Goal: Task Accomplishment & Management: Manage account settings

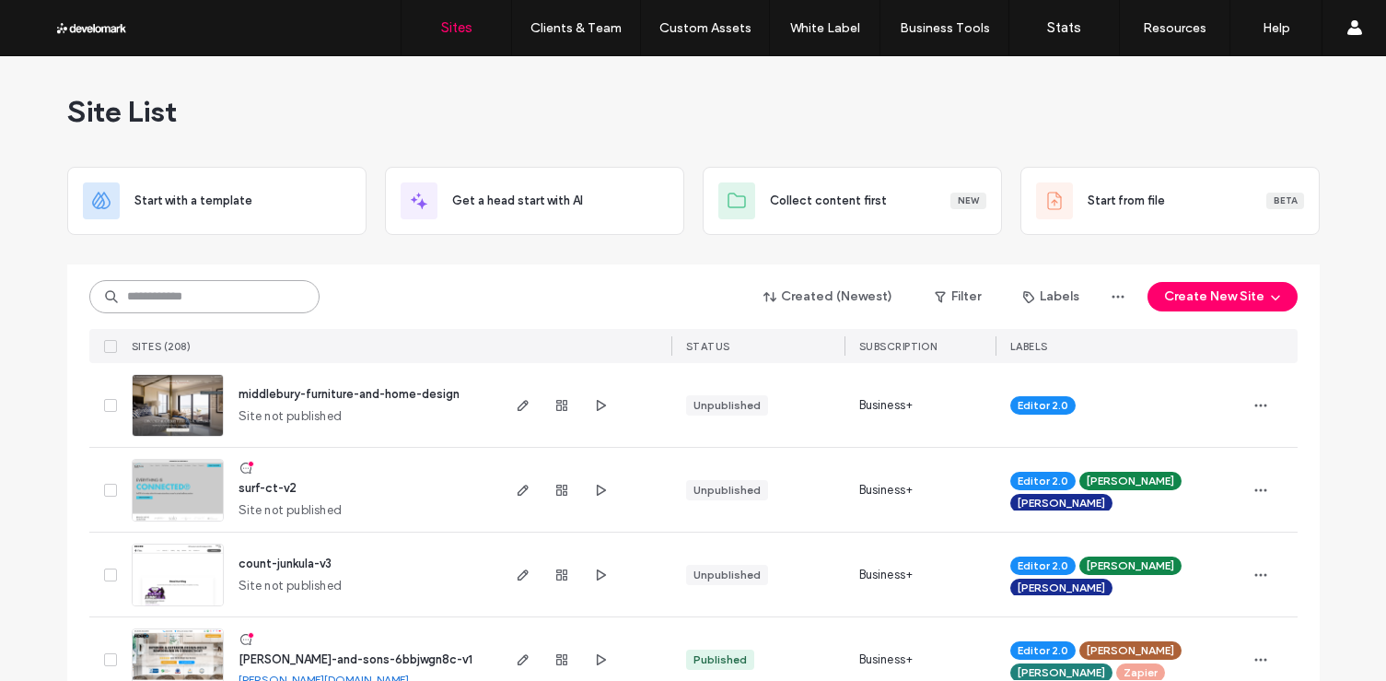
click at [279, 293] on input at bounding box center [204, 296] width 230 height 33
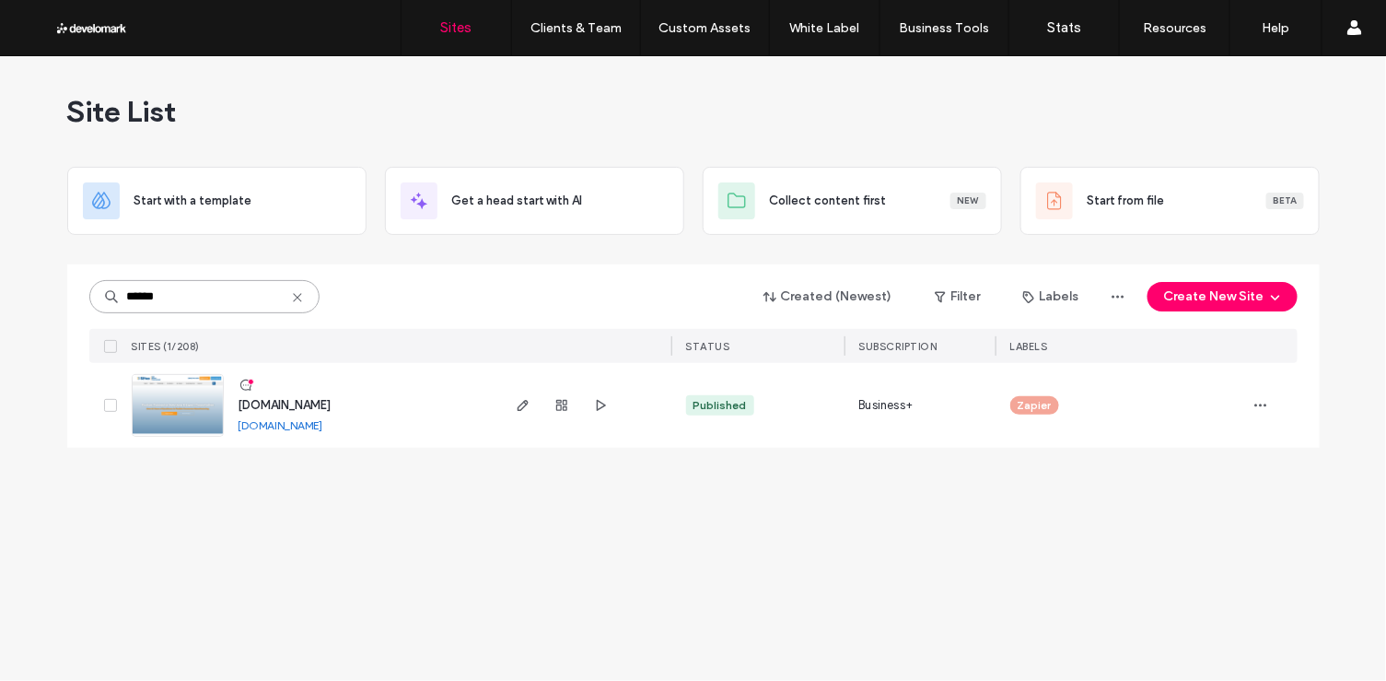
type input "******"
click at [297, 406] on span "www.siftex.com" at bounding box center [285, 405] width 93 height 14
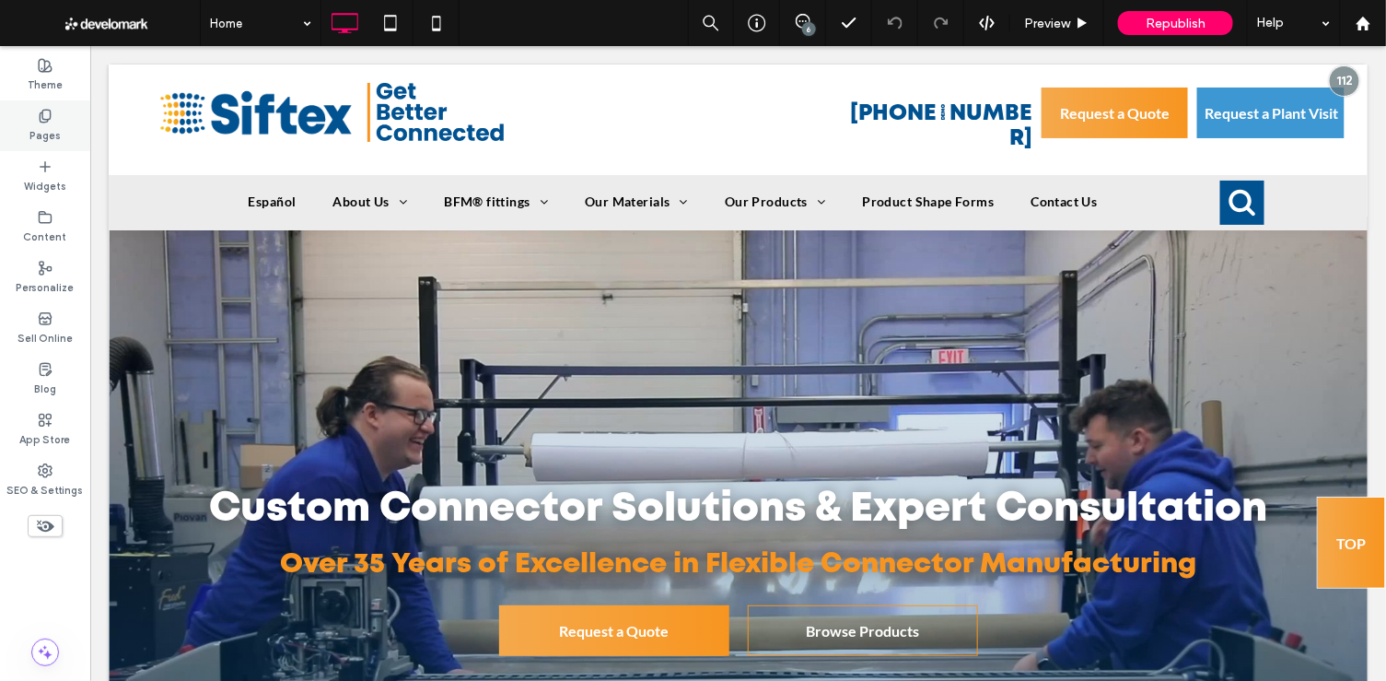
click at [60, 129] on div "Pages" at bounding box center [45, 125] width 90 height 51
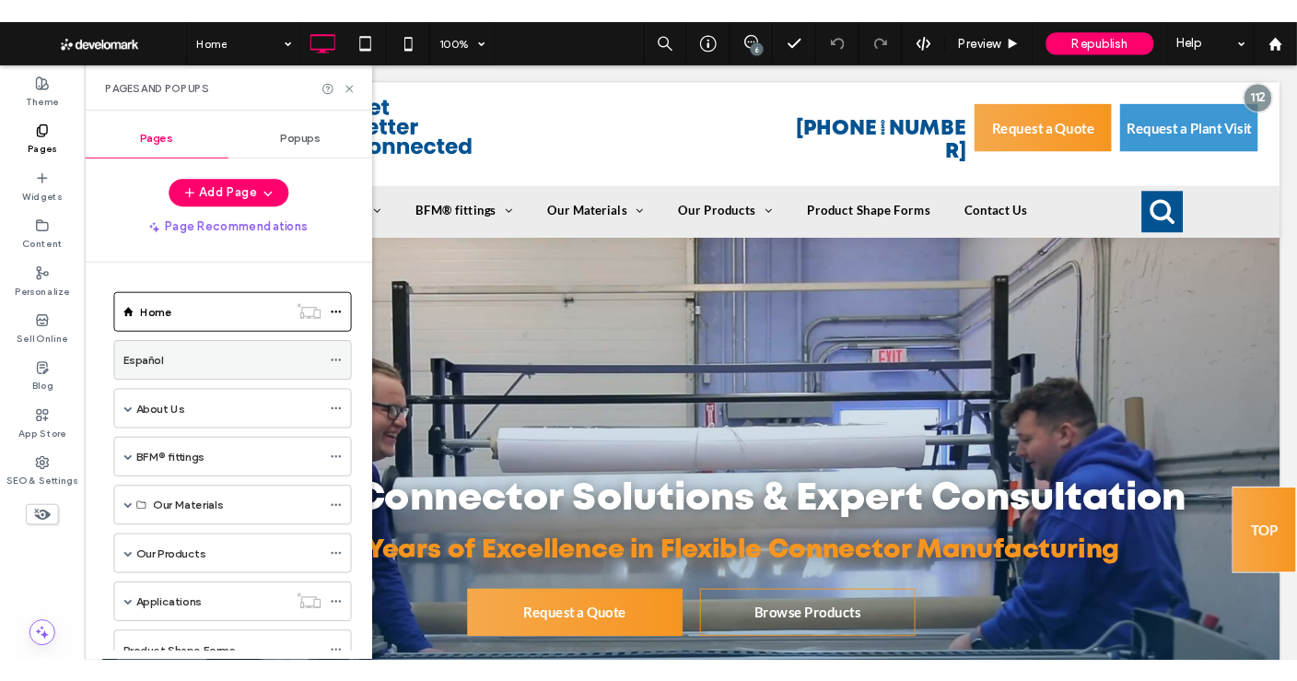
scroll to position [196, 0]
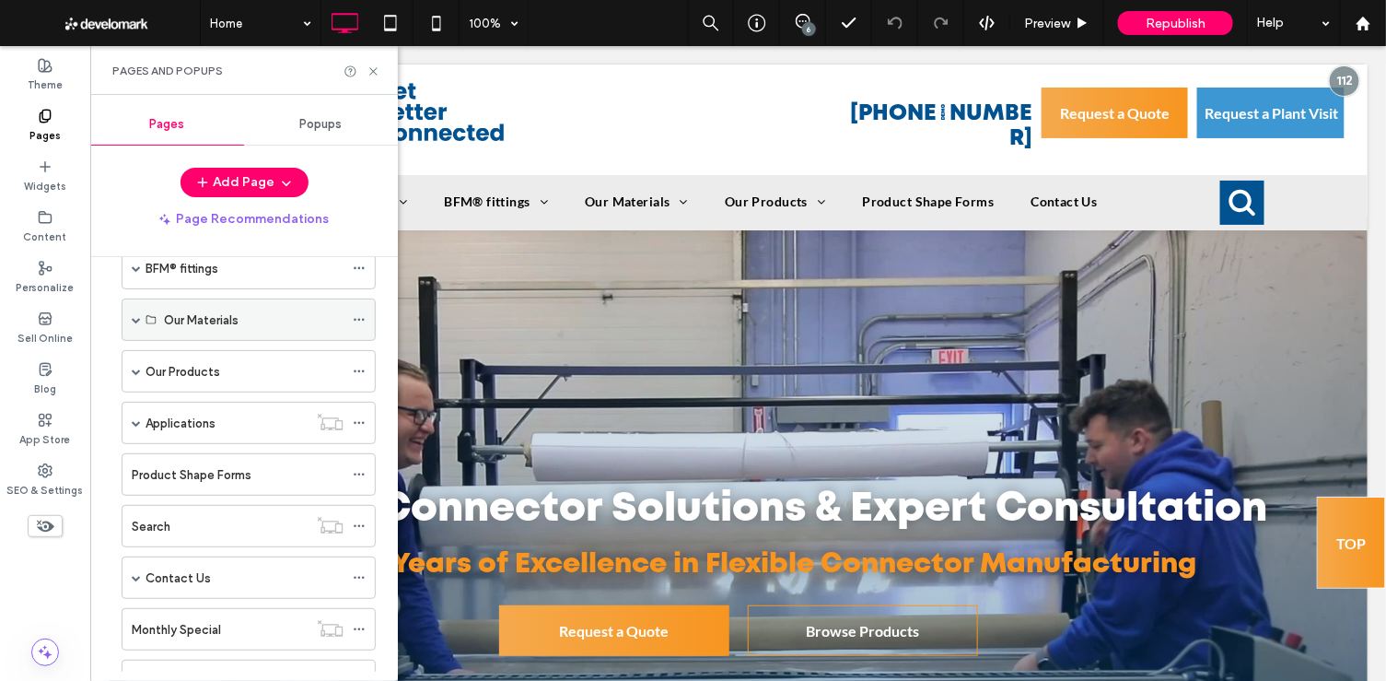
click at [132, 315] on span at bounding box center [136, 319] width 9 height 9
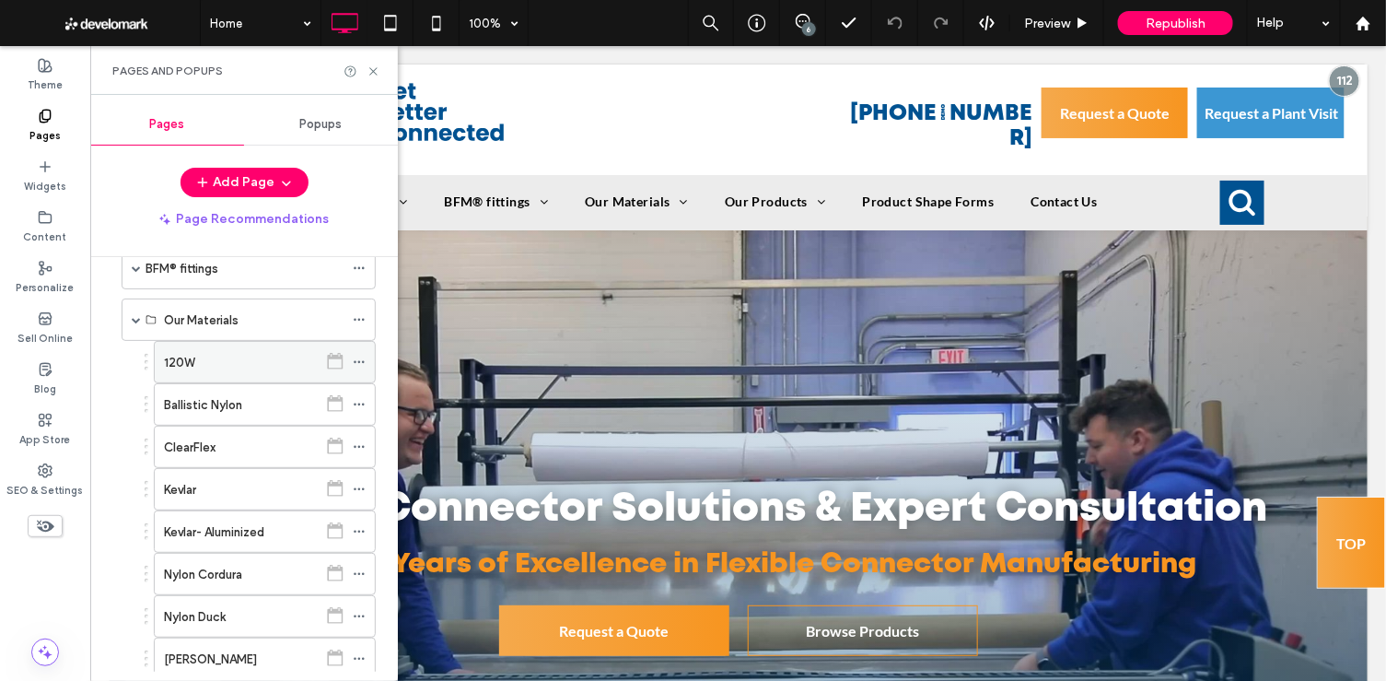
click at [206, 365] on div "120W" at bounding box center [241, 362] width 154 height 19
click at [367, 68] on icon at bounding box center [374, 71] width 14 height 14
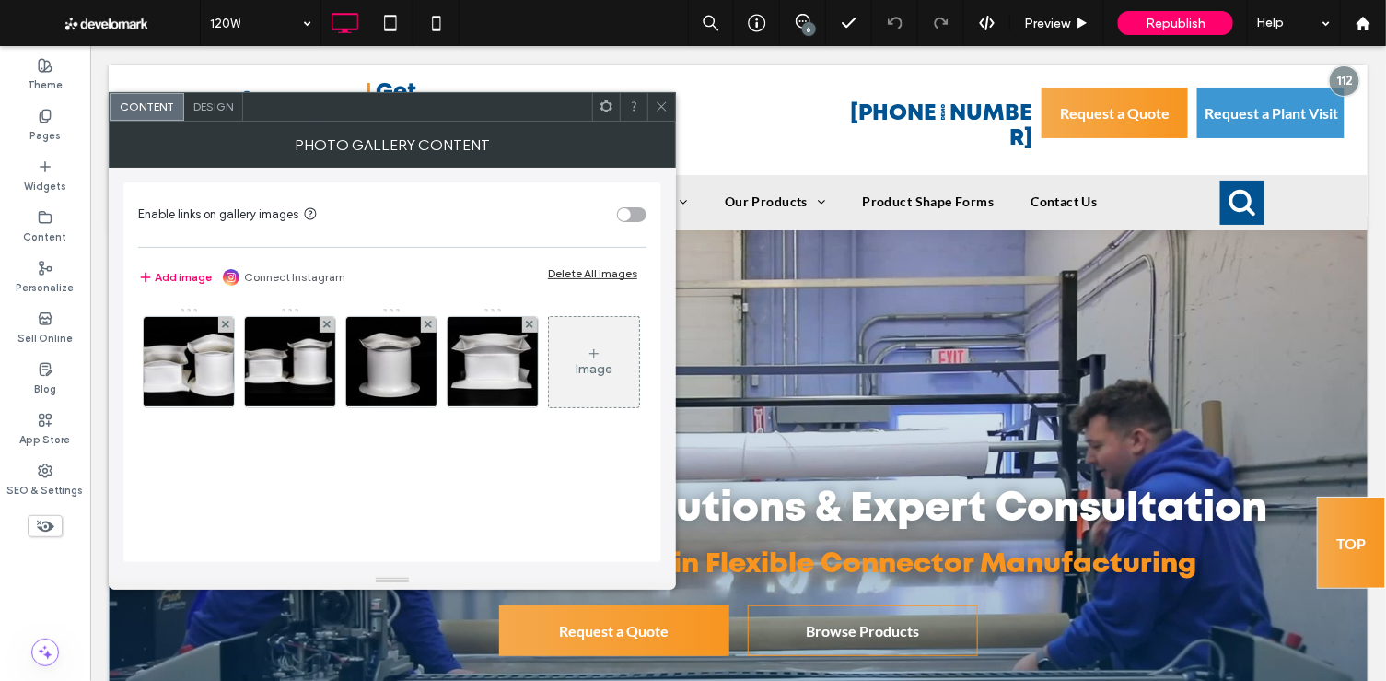
click at [549, 405] on div "Image" at bounding box center [594, 362] width 90 height 87
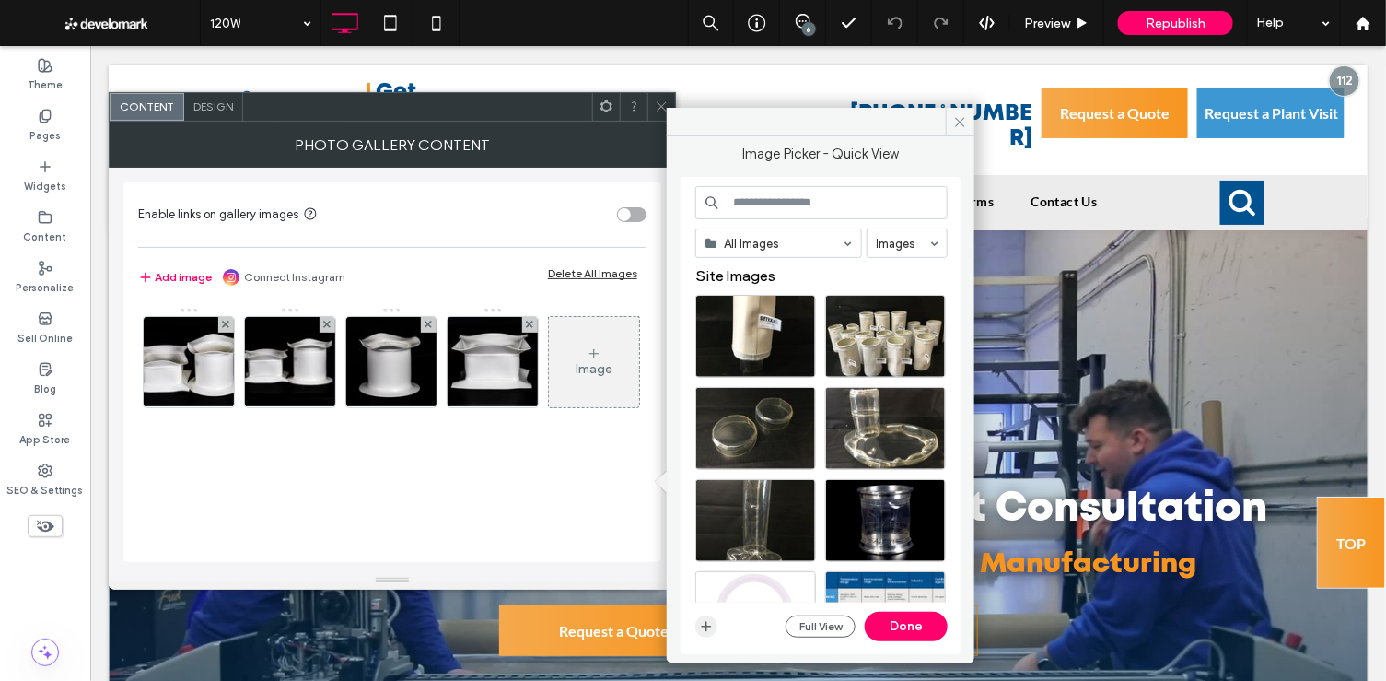
click at [706, 624] on use "button" at bounding box center [707, 627] width 10 height 10
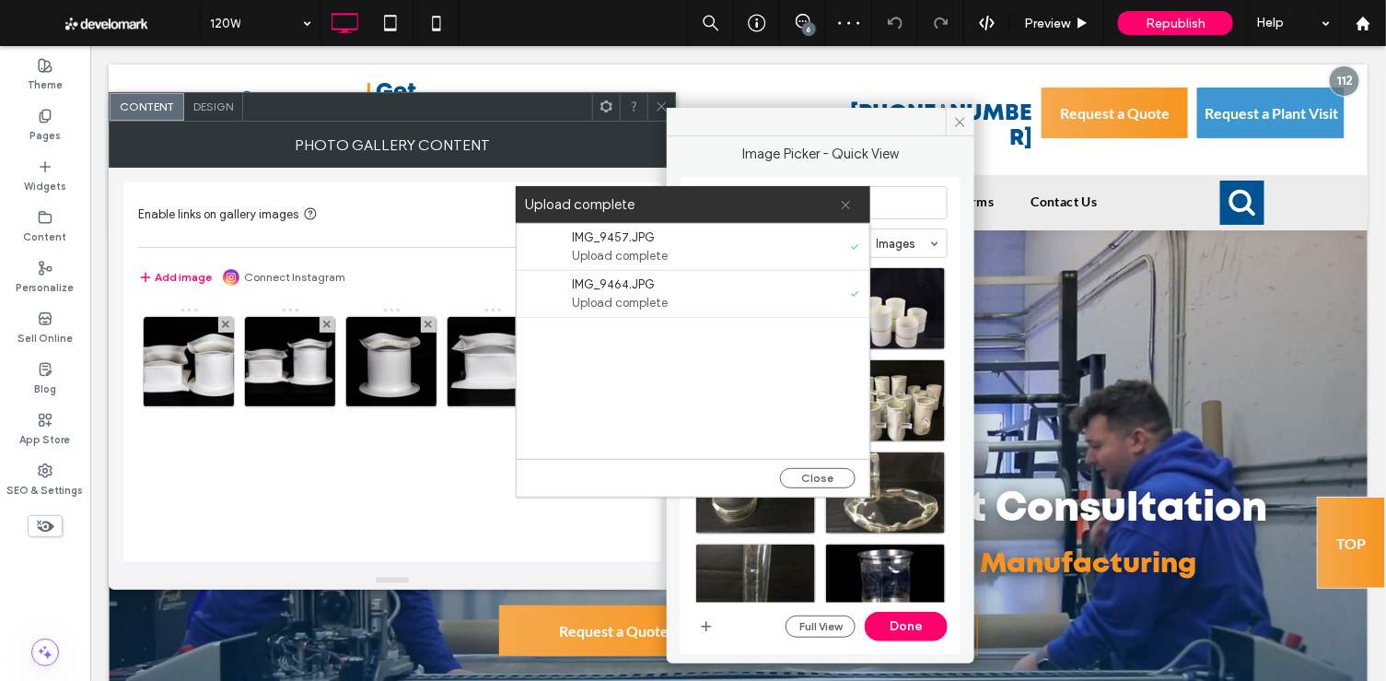
click at [845, 204] on use at bounding box center [846, 205] width 8 height 8
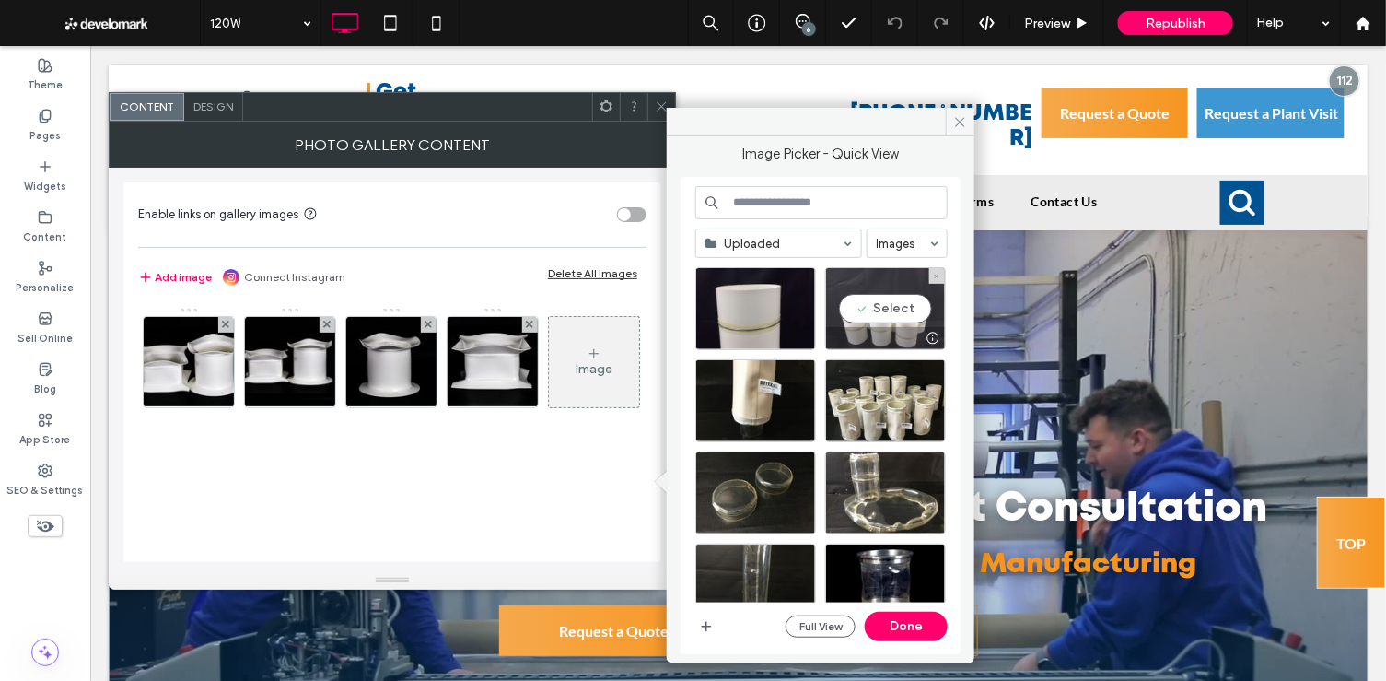
click at [911, 309] on div "Select" at bounding box center [885, 308] width 121 height 83
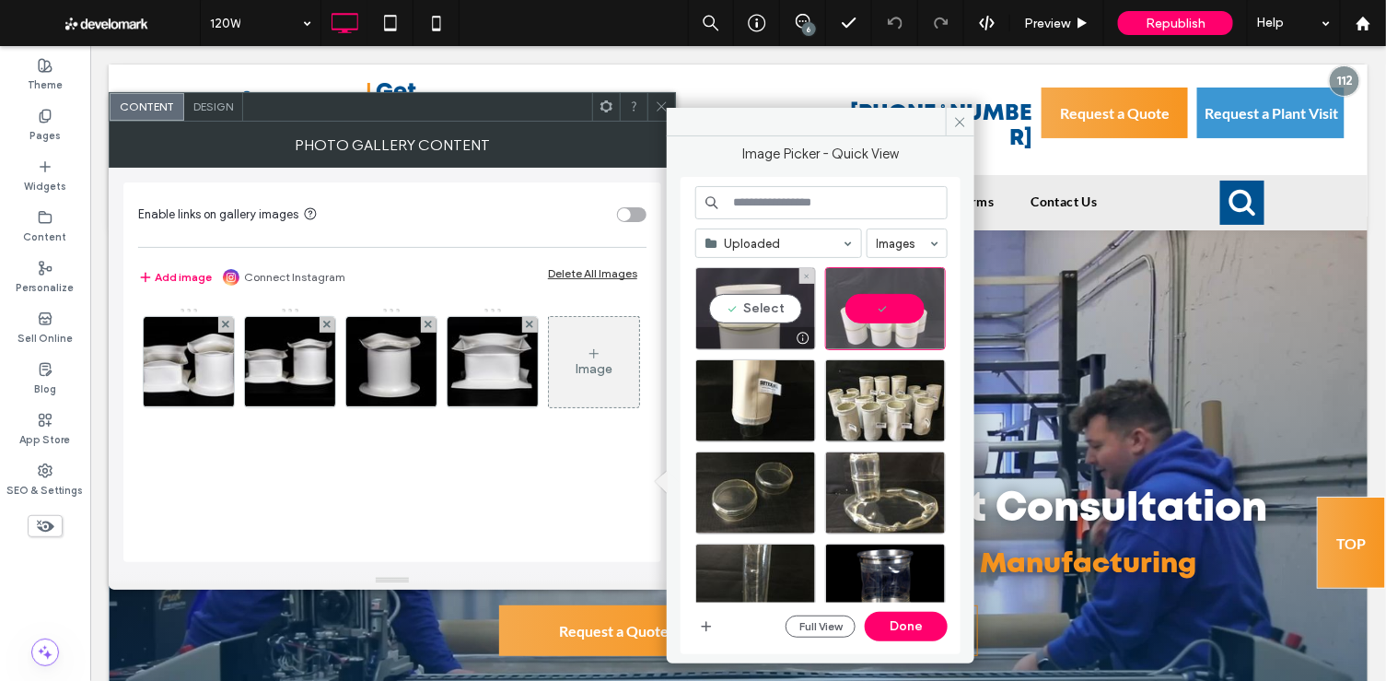
click at [770, 307] on div "Select" at bounding box center [755, 308] width 121 height 83
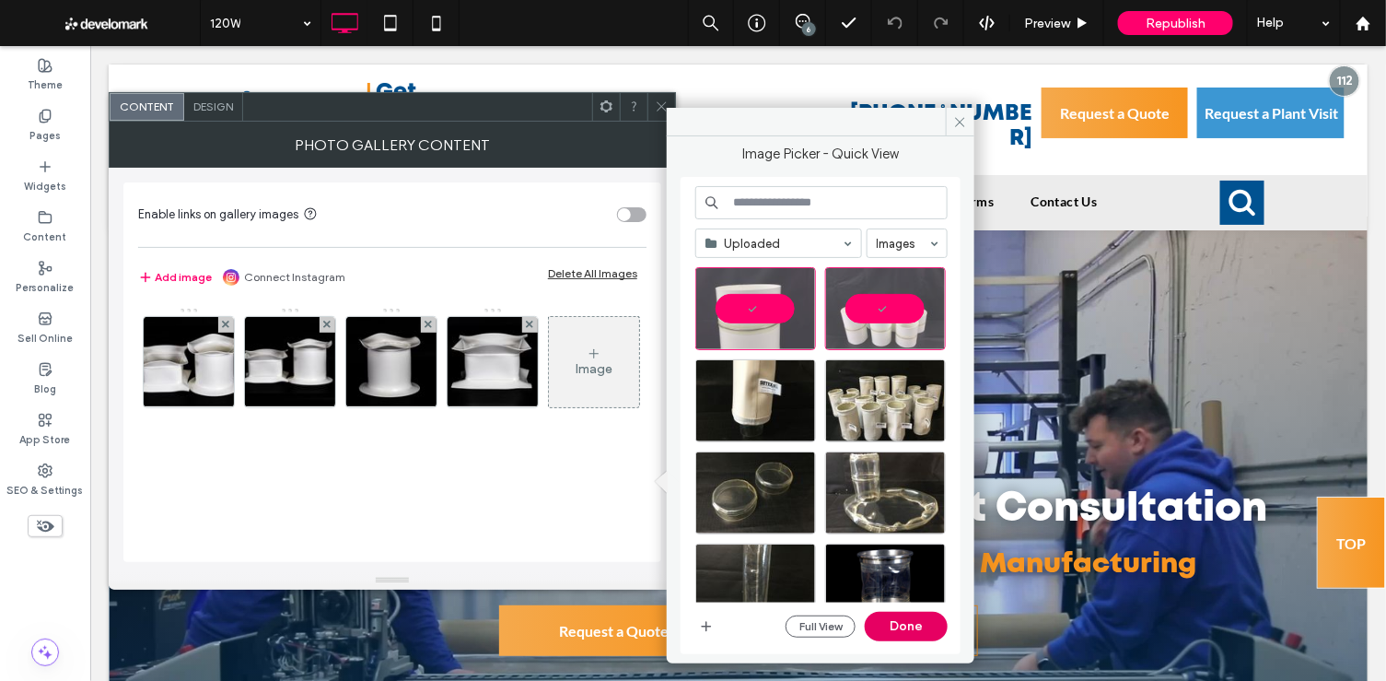
click at [914, 627] on button "Done" at bounding box center [906, 626] width 83 height 29
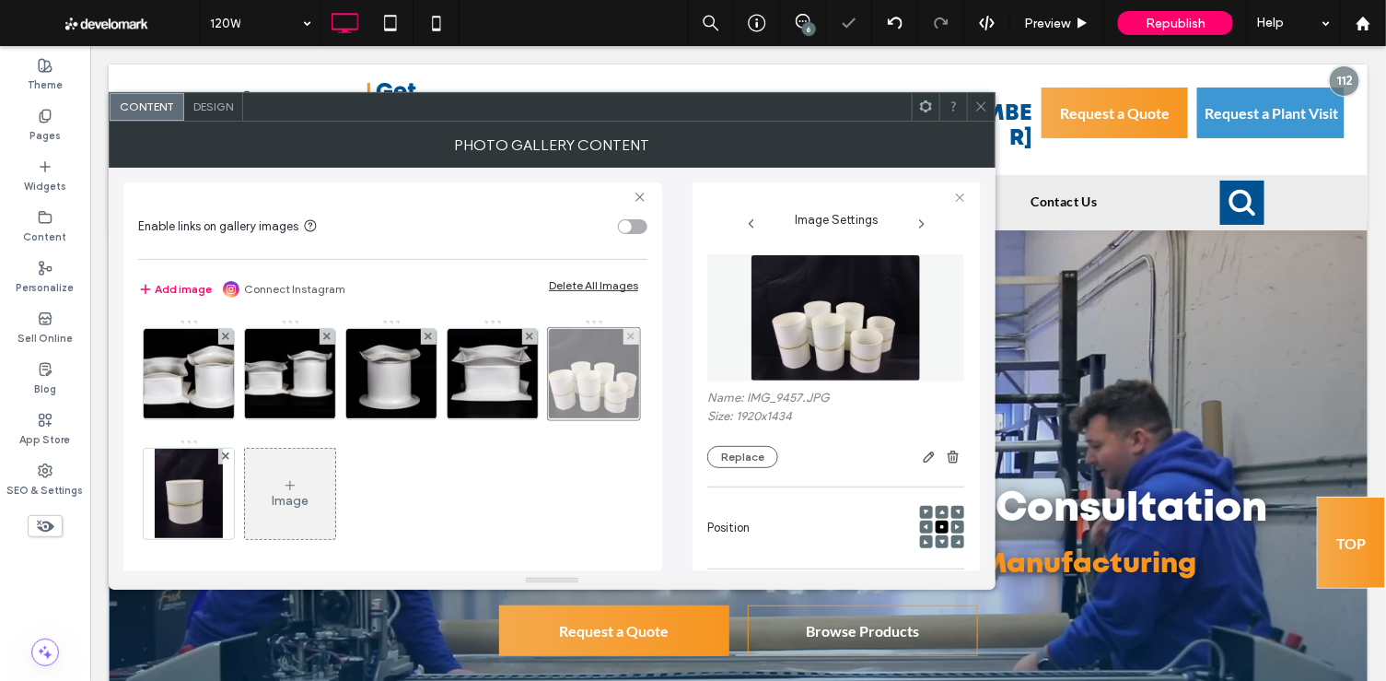
click at [548, 420] on div at bounding box center [594, 374] width 92 height 92
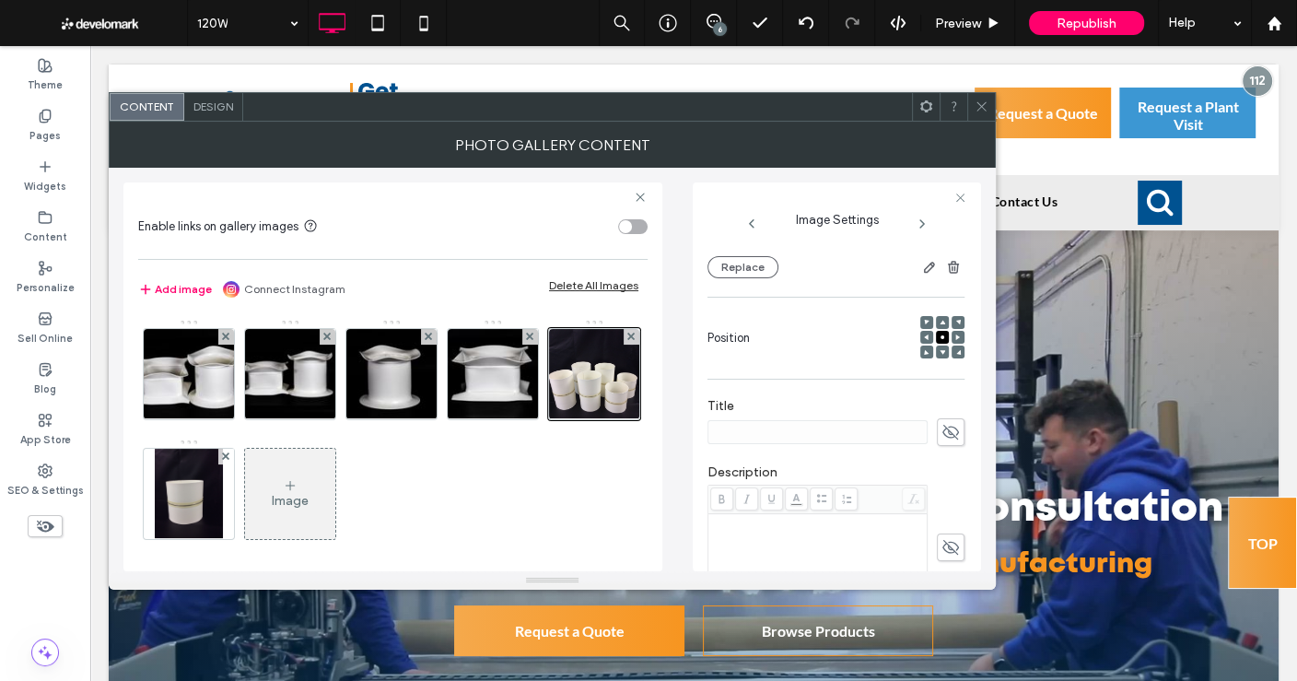
scroll to position [263, 0]
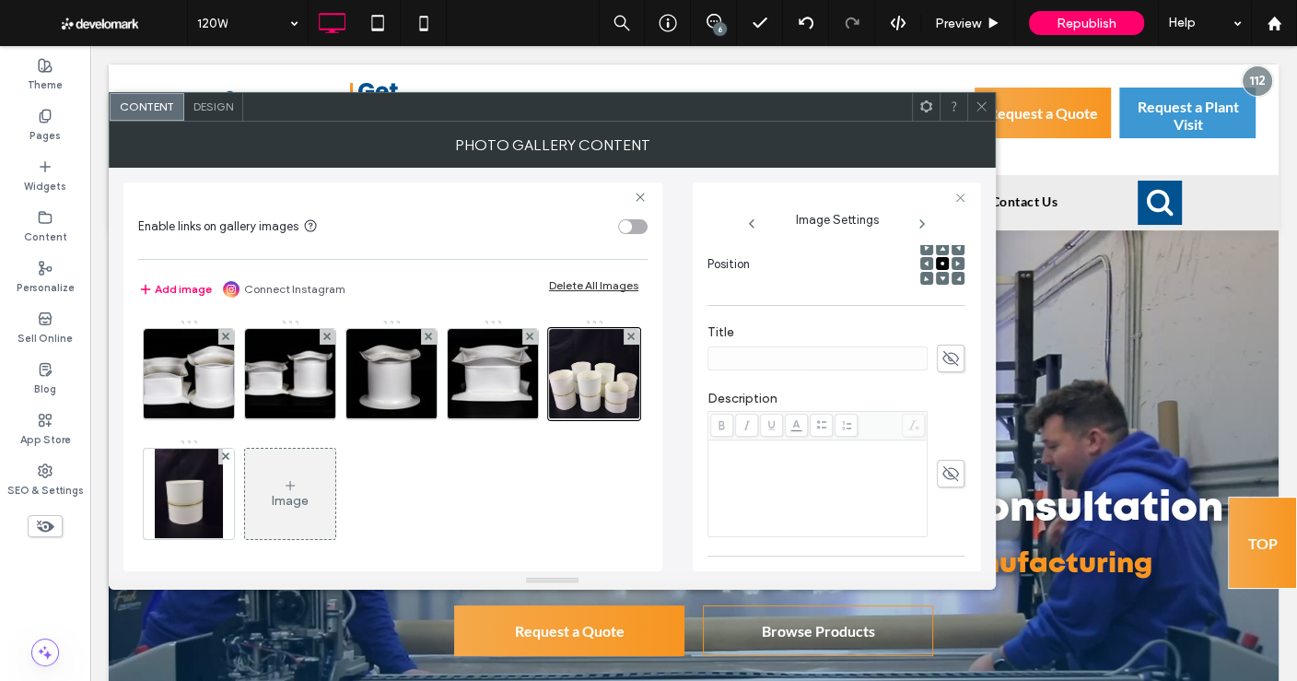
click at [941, 465] on icon at bounding box center [950, 473] width 18 height 20
click at [862, 472] on div "Rich Text Editor" at bounding box center [818, 488] width 214 height 92
click at [842, 450] on span "**********" at bounding box center [814, 454] width 207 height 25
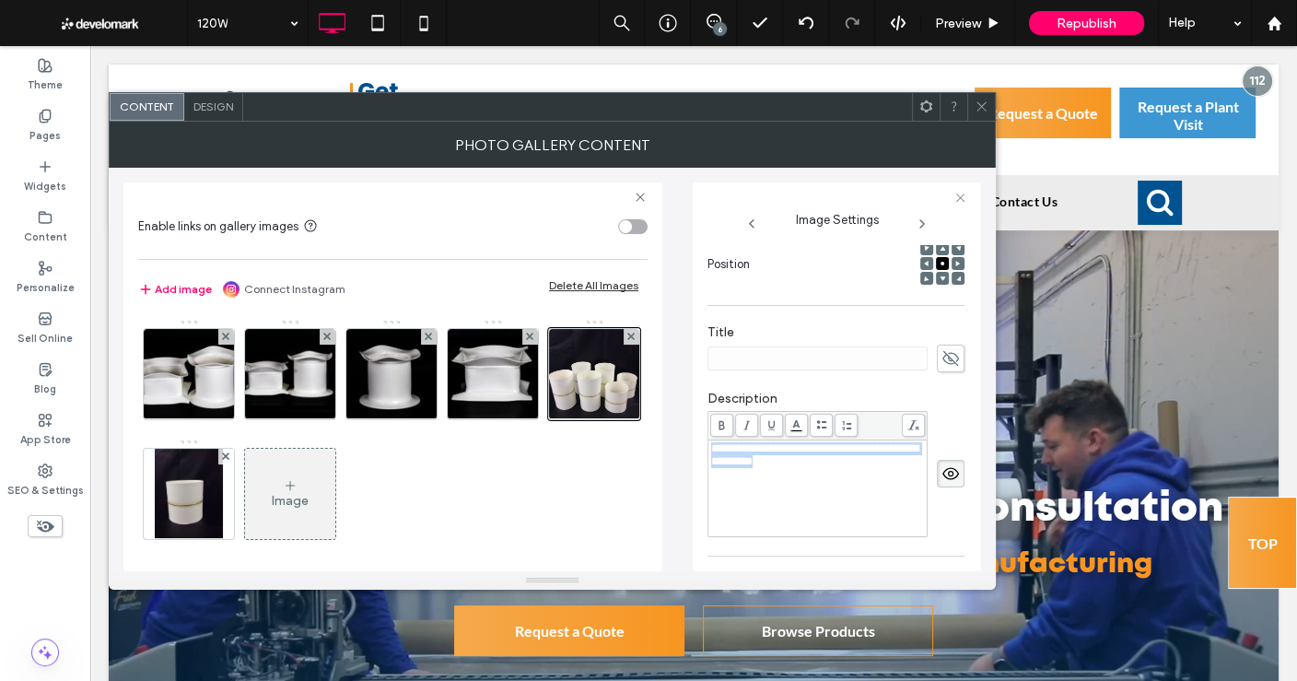
copy span "**********"
click at [873, 387] on div "**********" at bounding box center [835, 463] width 257 height 165
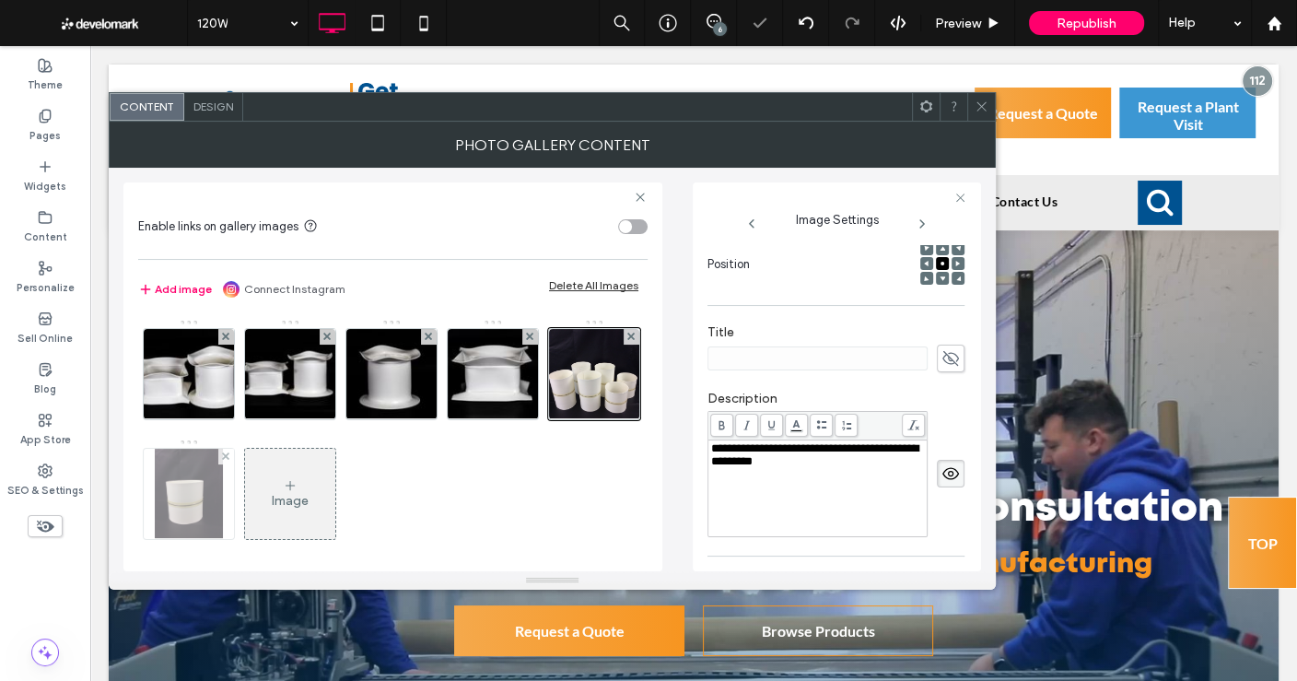
click at [222, 497] on img at bounding box center [188, 494] width 67 height 90
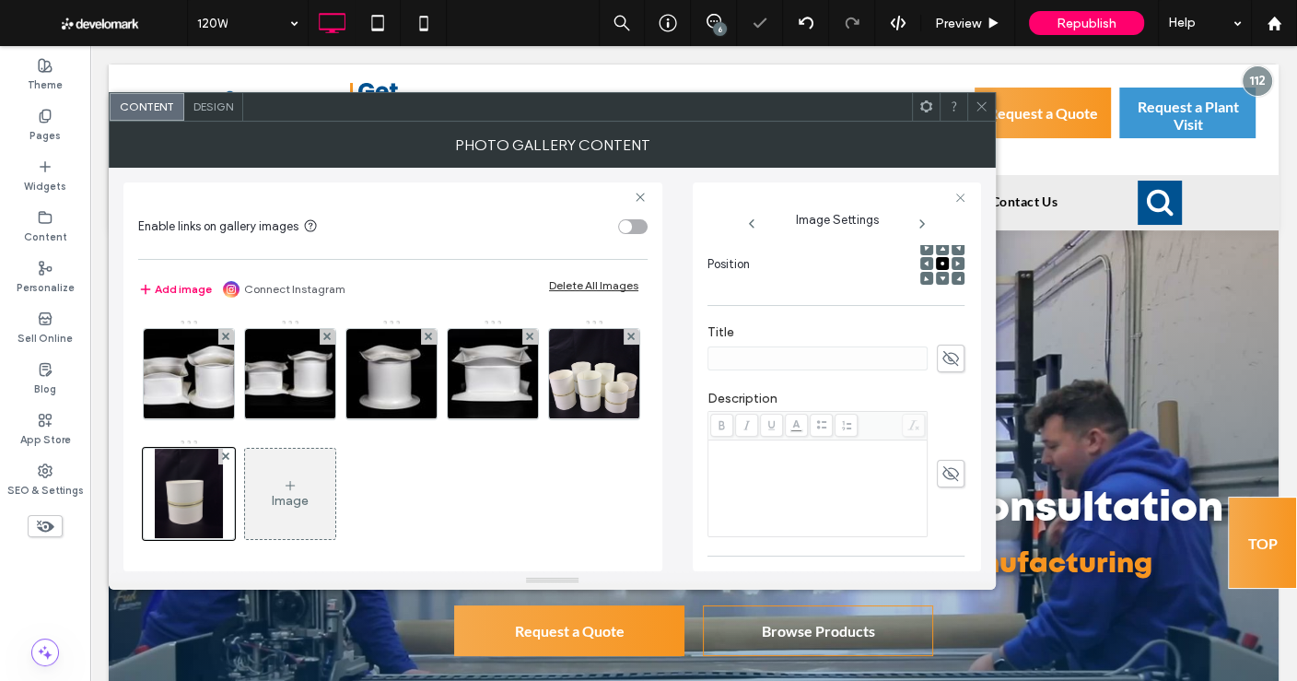
click at [777, 491] on div "Rich Text Editor" at bounding box center [818, 488] width 214 height 92
click at [813, 484] on div "Rich Text Editor" at bounding box center [818, 488] width 214 height 92
click at [804, 447] on span "**********" at bounding box center [814, 454] width 207 height 25
click at [940, 405] on label "Description" at bounding box center [835, 400] width 257 height 20
click at [983, 111] on icon at bounding box center [981, 106] width 14 height 14
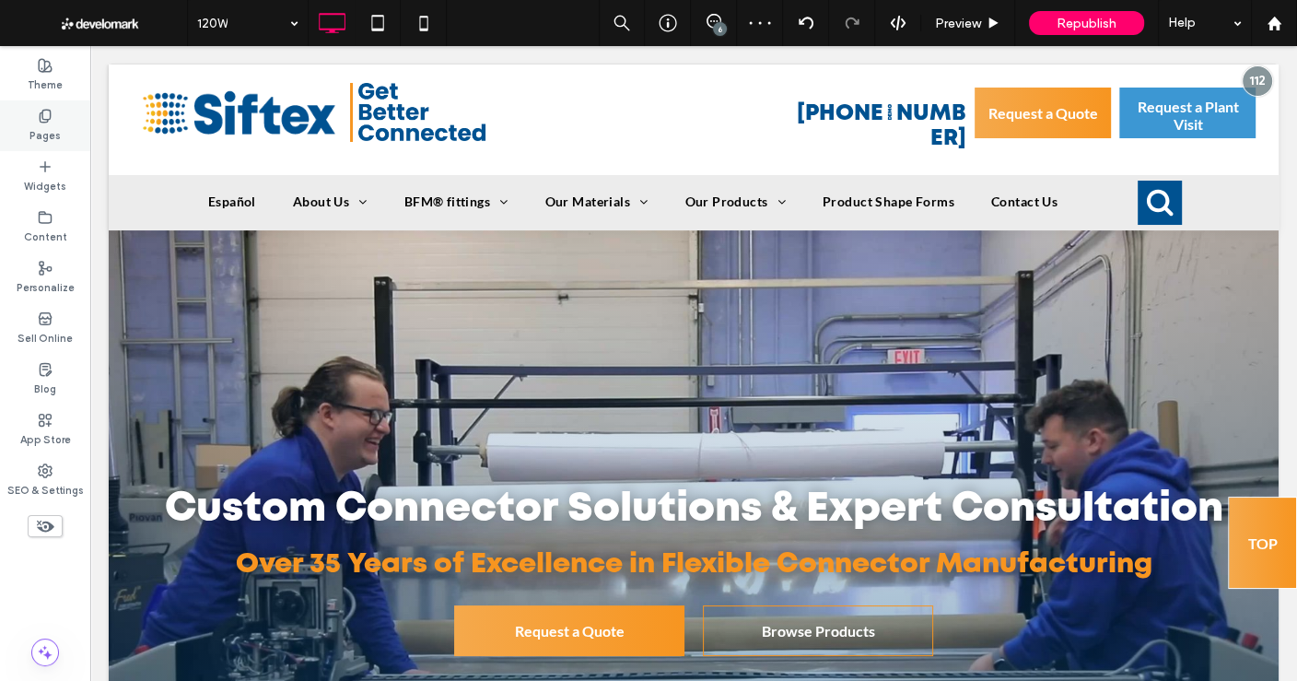
click at [57, 108] on div "Pages" at bounding box center [45, 125] width 90 height 51
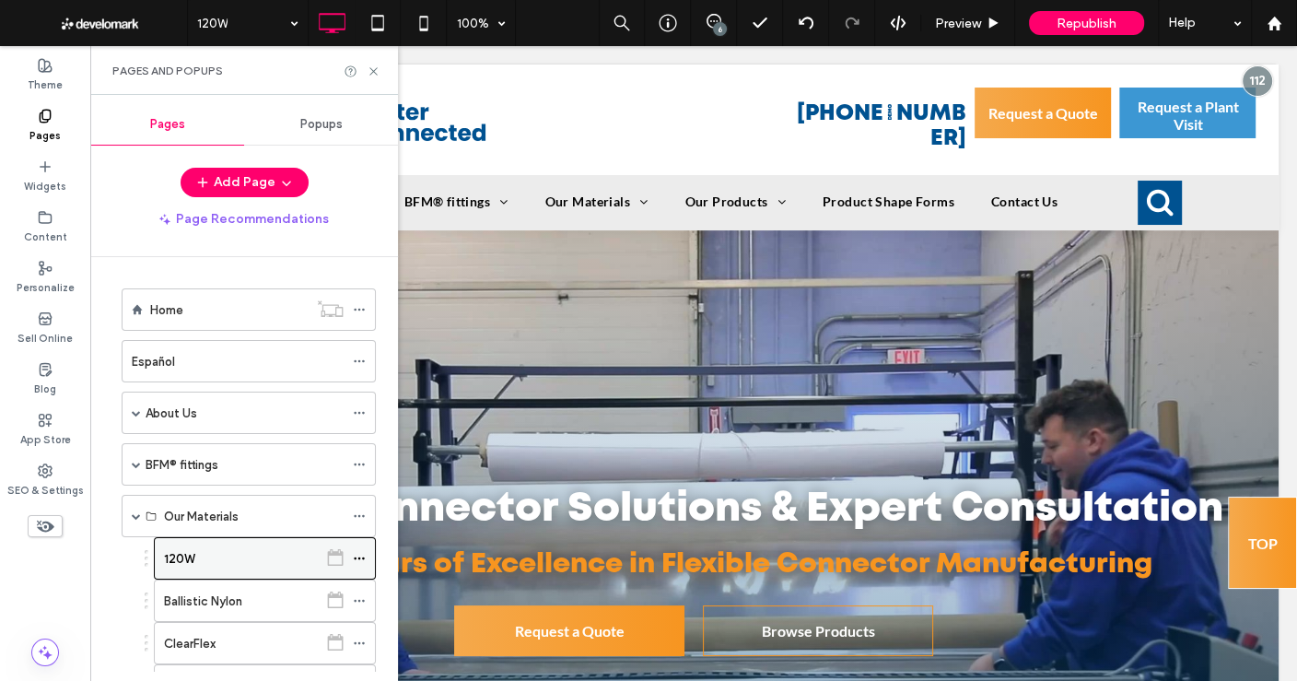
click at [363, 552] on icon at bounding box center [359, 558] width 13 height 13
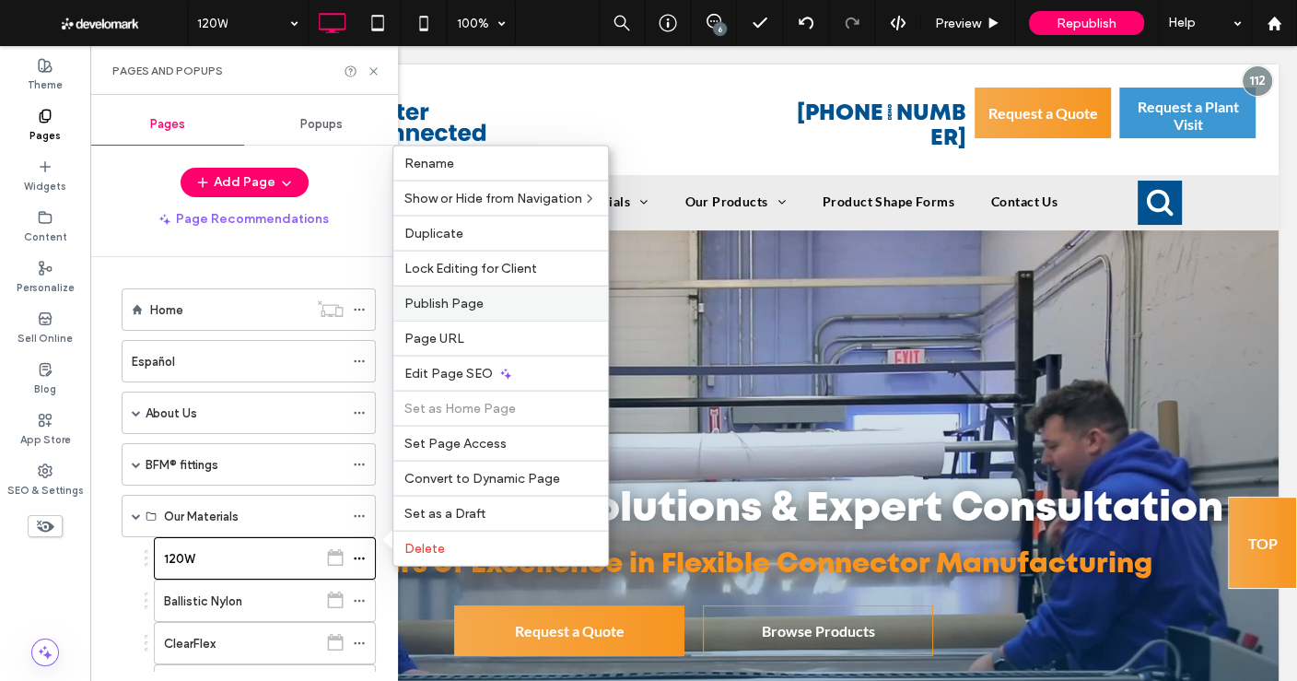
click at [479, 303] on span "Publish Page" at bounding box center [443, 304] width 79 height 16
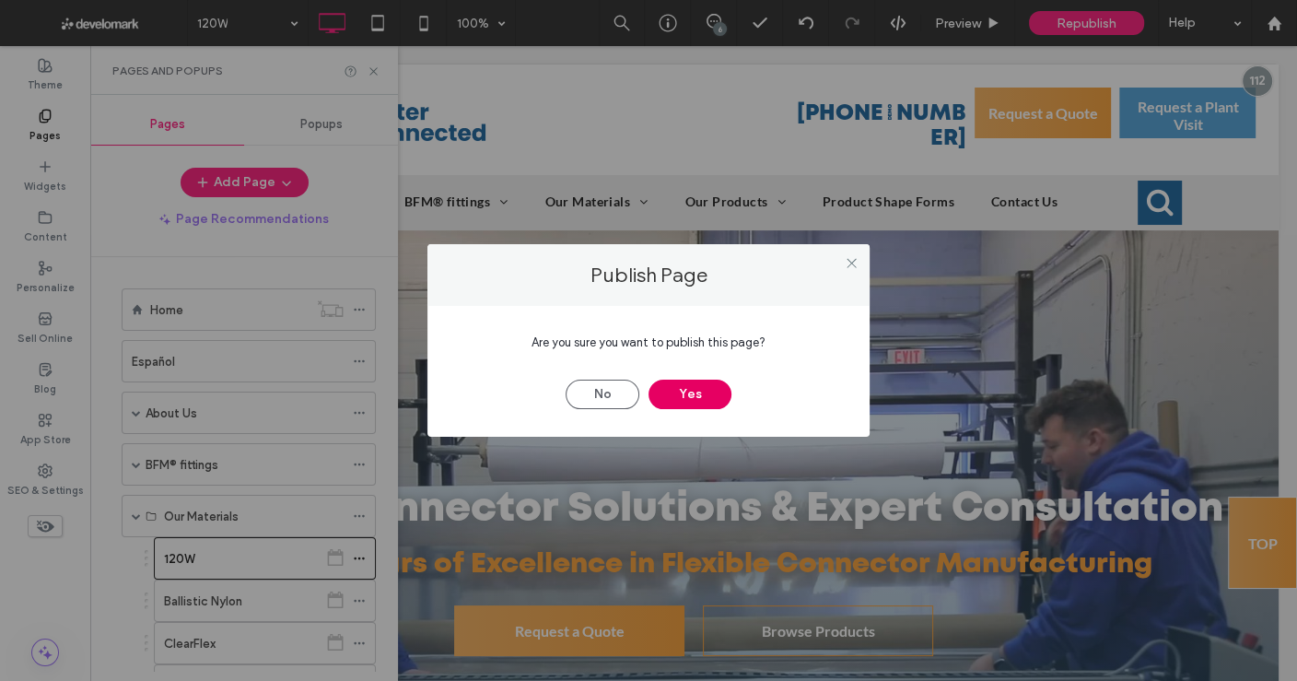
click at [705, 397] on button "Yes" at bounding box center [689, 393] width 83 height 29
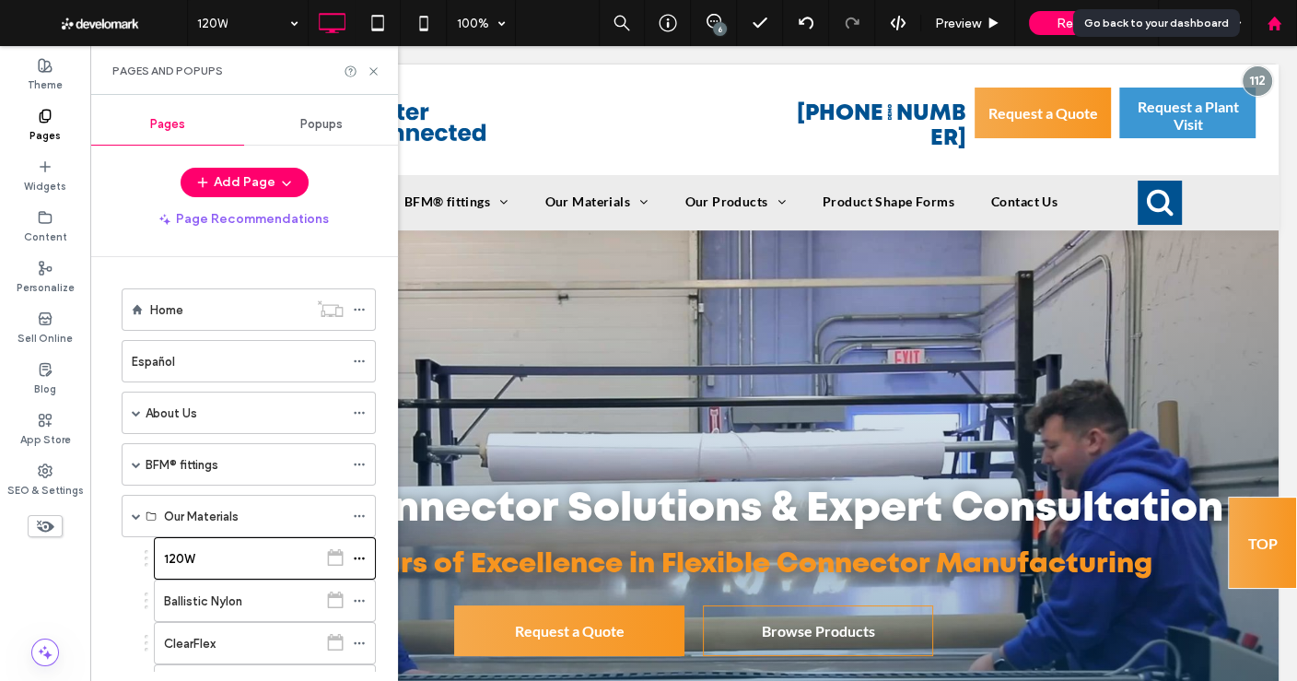
click at [1287, 34] on div at bounding box center [1274, 23] width 46 height 46
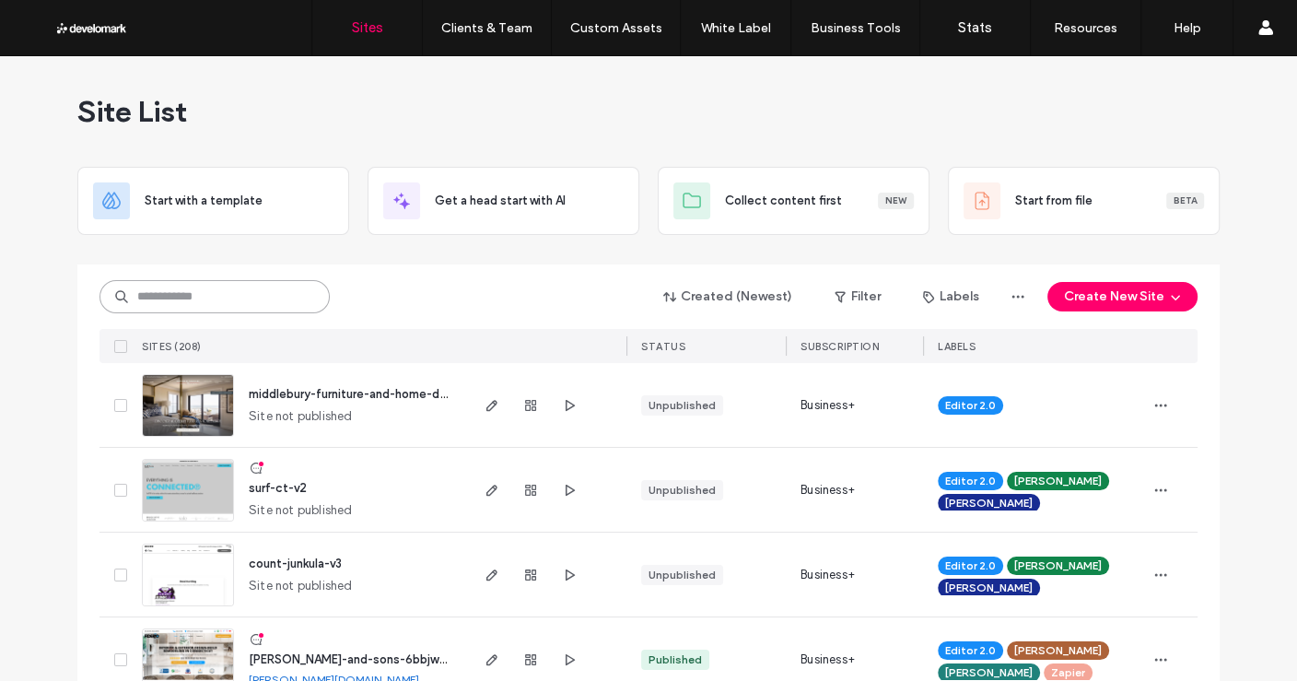
click at [259, 285] on input at bounding box center [214, 296] width 230 height 33
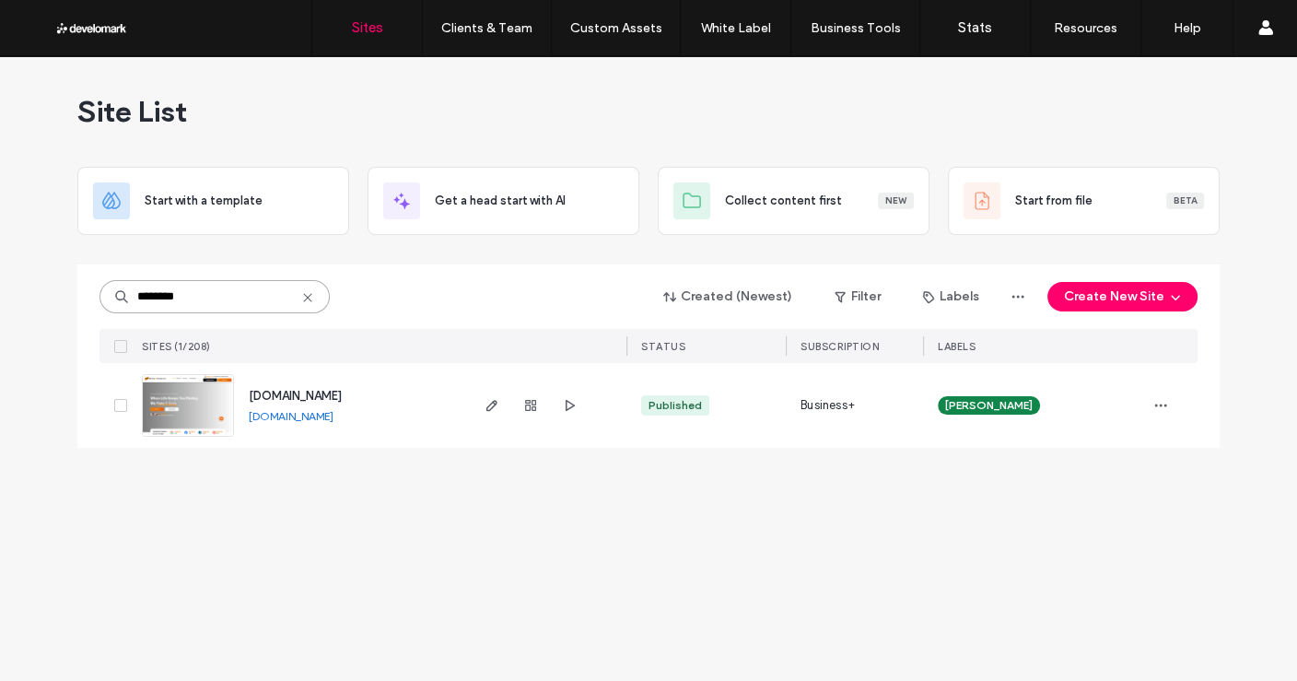
type input "********"
click at [266, 393] on span "[DOMAIN_NAME]" at bounding box center [295, 396] width 93 height 14
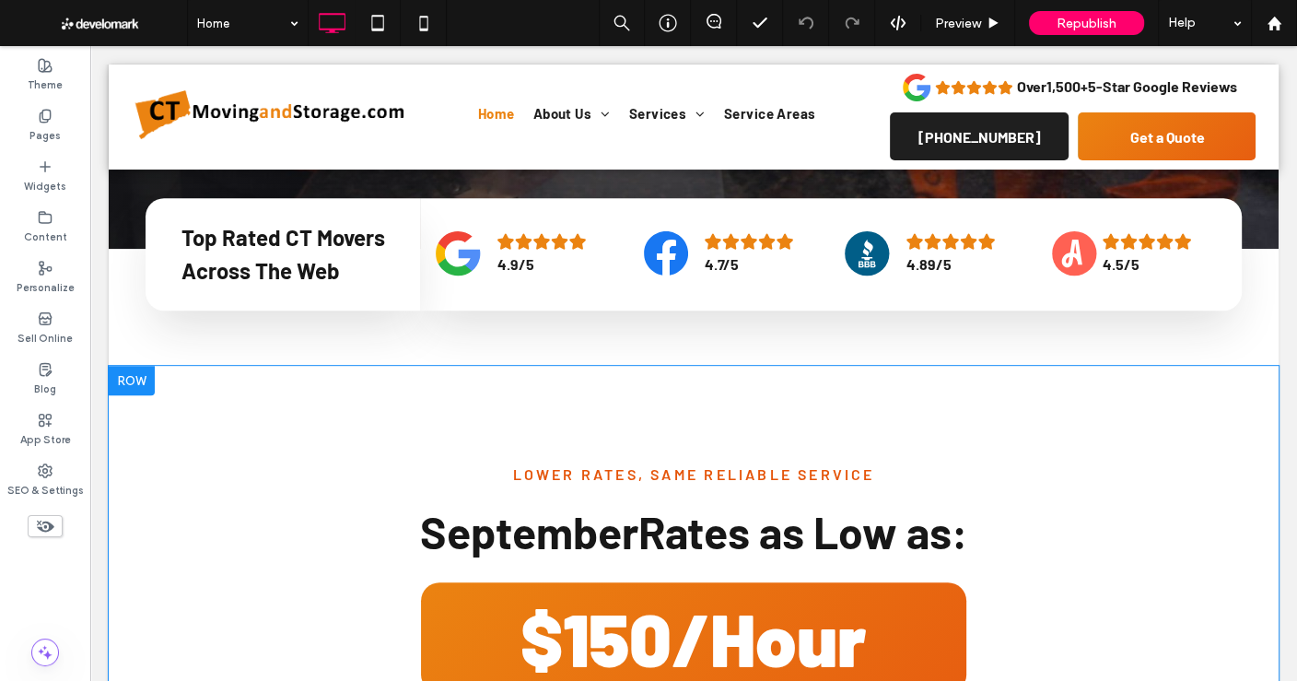
scroll to position [613, 0]
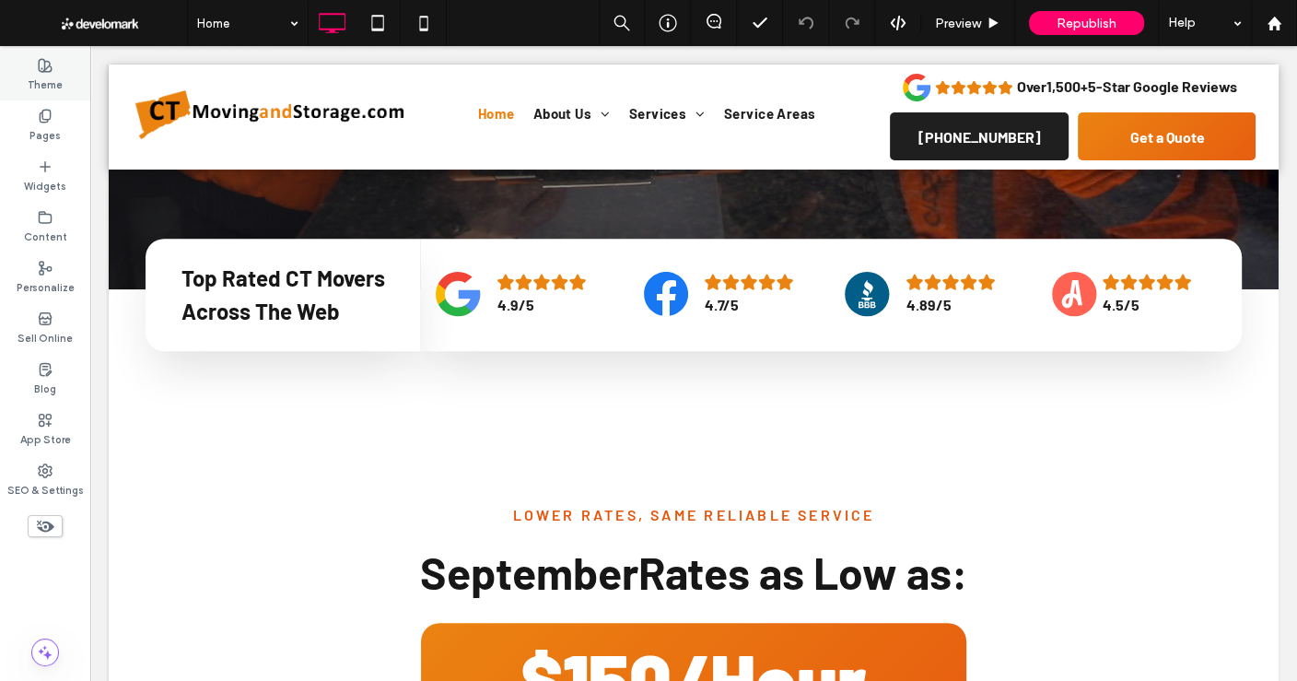
click at [60, 61] on div "Theme" at bounding box center [45, 75] width 90 height 51
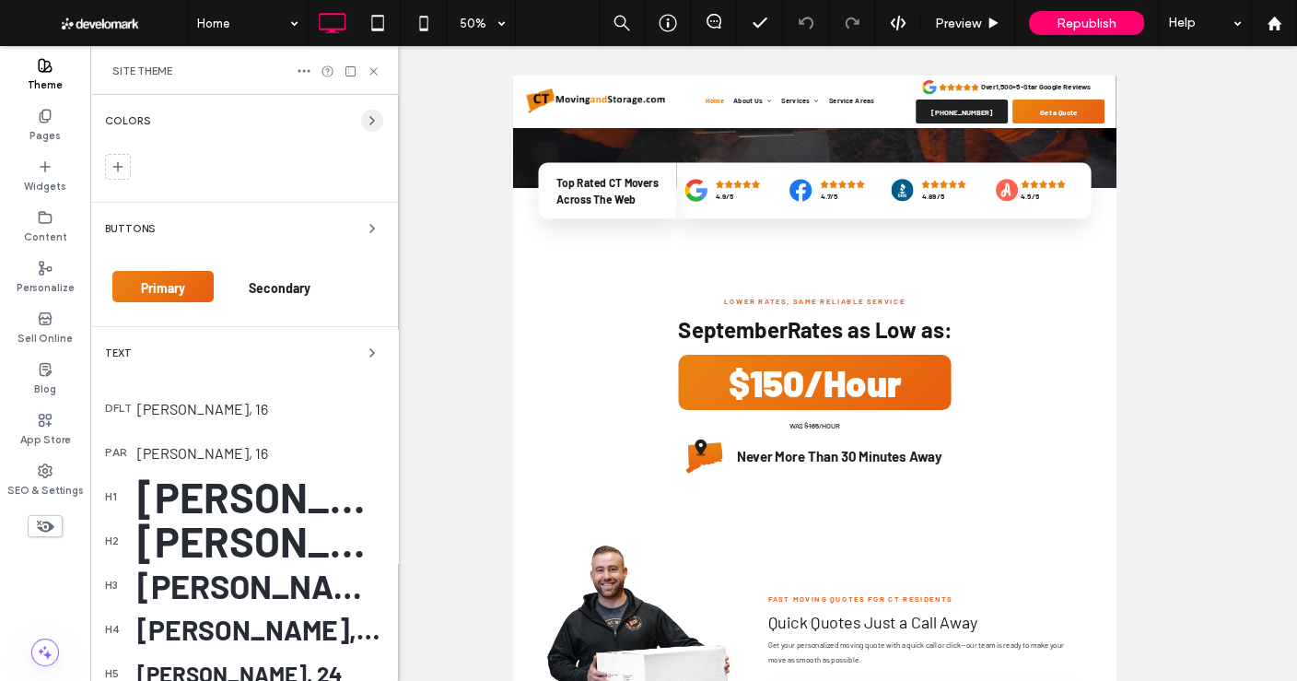
click at [367, 120] on icon "button" at bounding box center [372, 120] width 15 height 15
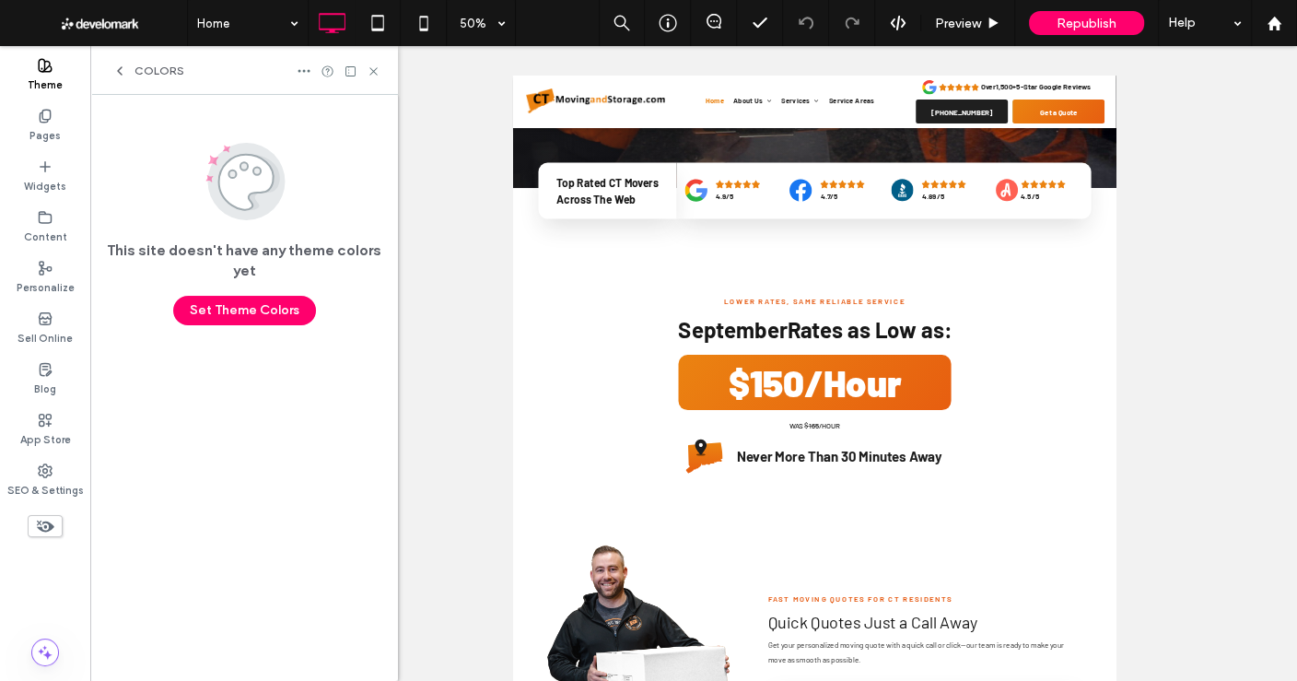
click at [124, 66] on icon at bounding box center [119, 71] width 15 height 15
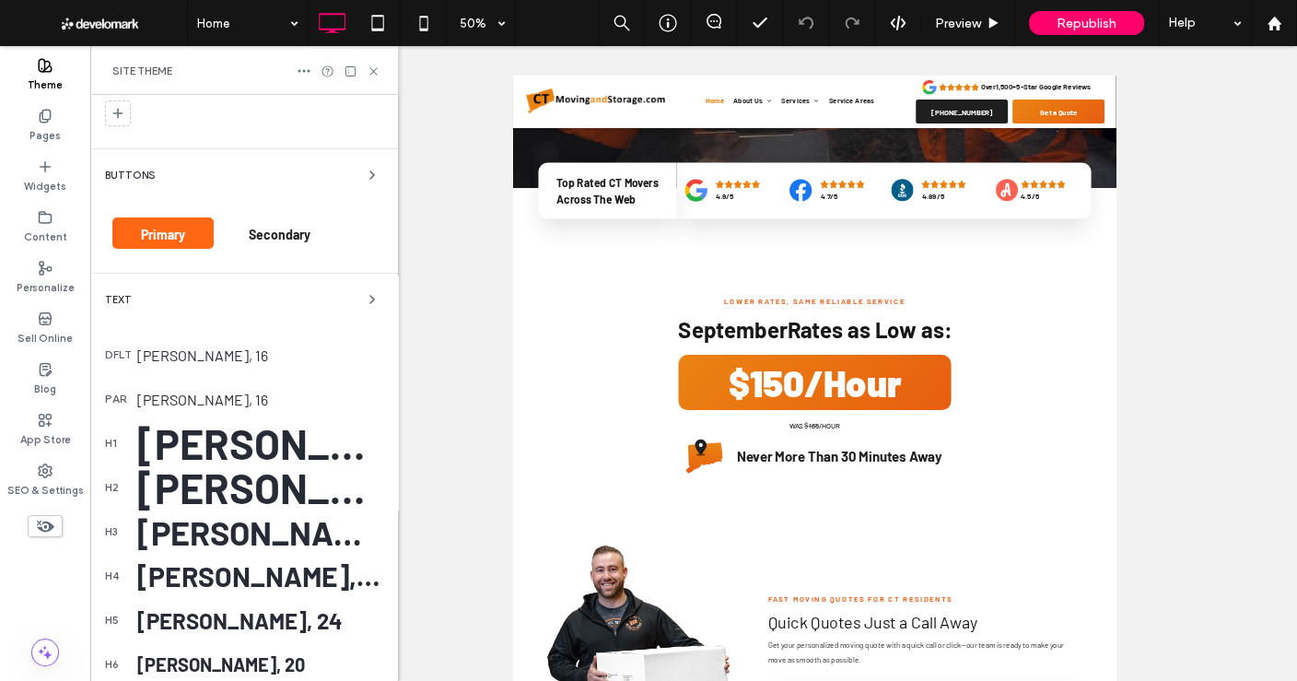
scroll to position [0, 0]
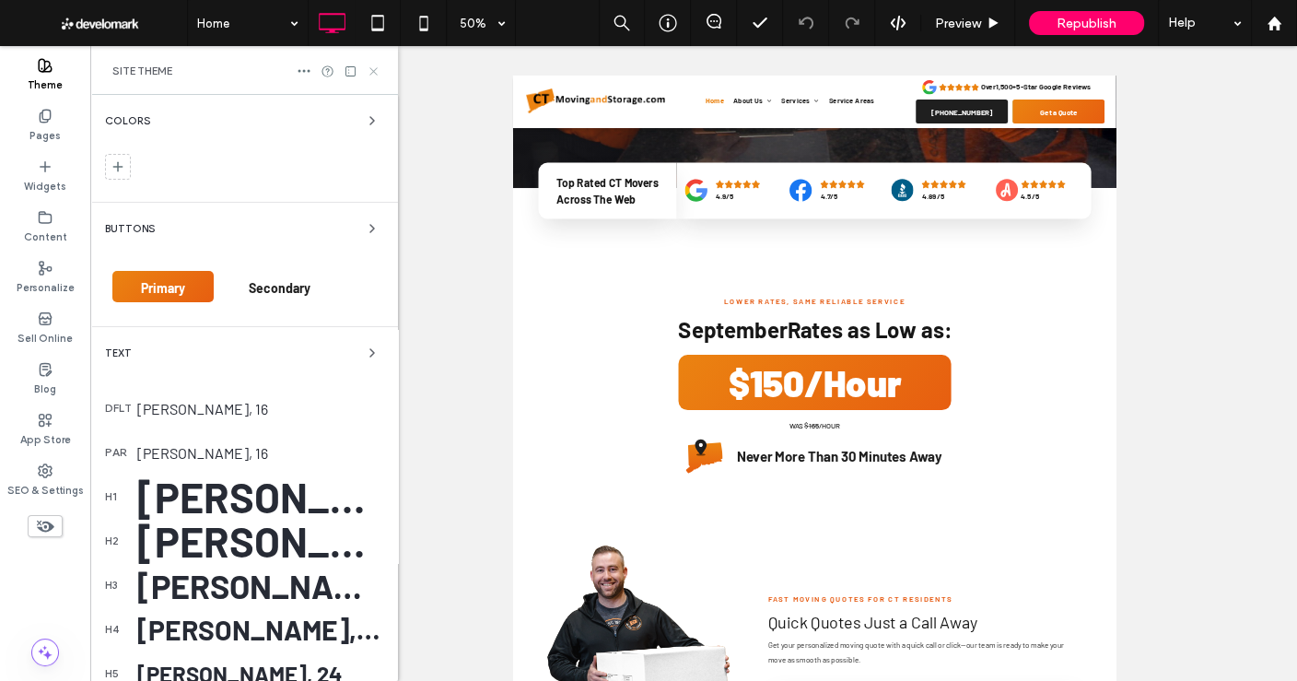
click at [371, 69] on use at bounding box center [372, 70] width 7 height 7
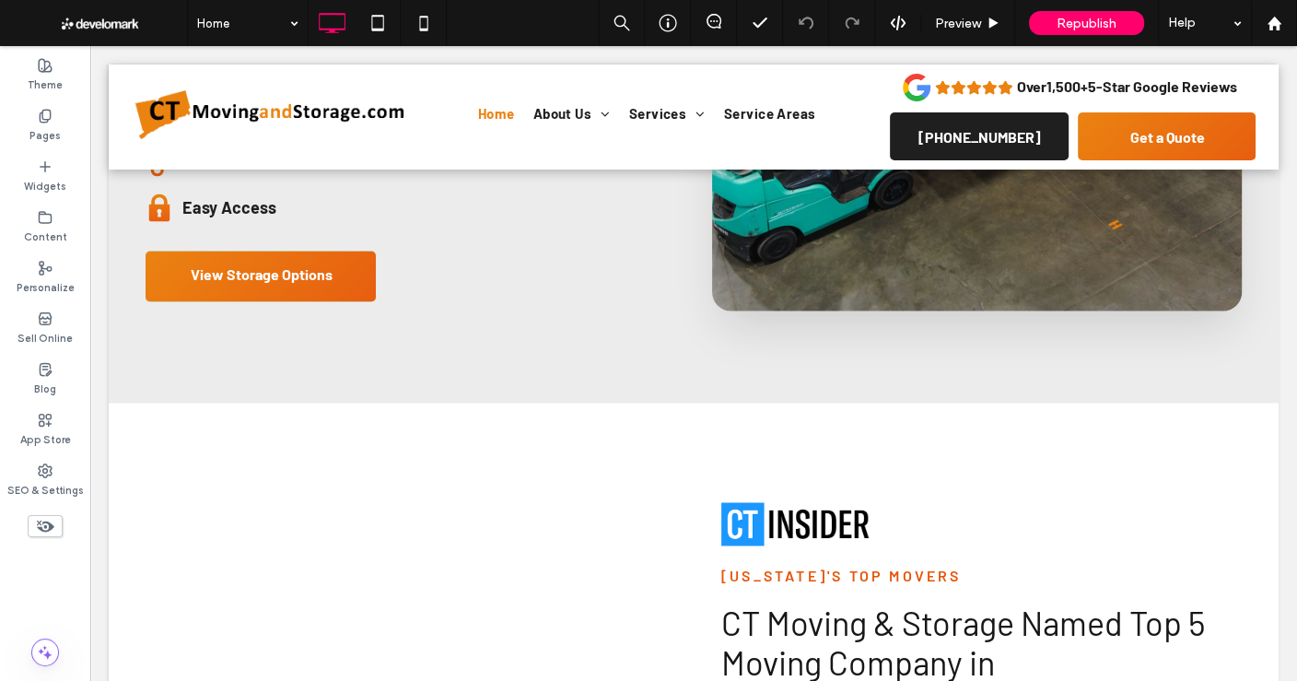
scroll to position [2215, 0]
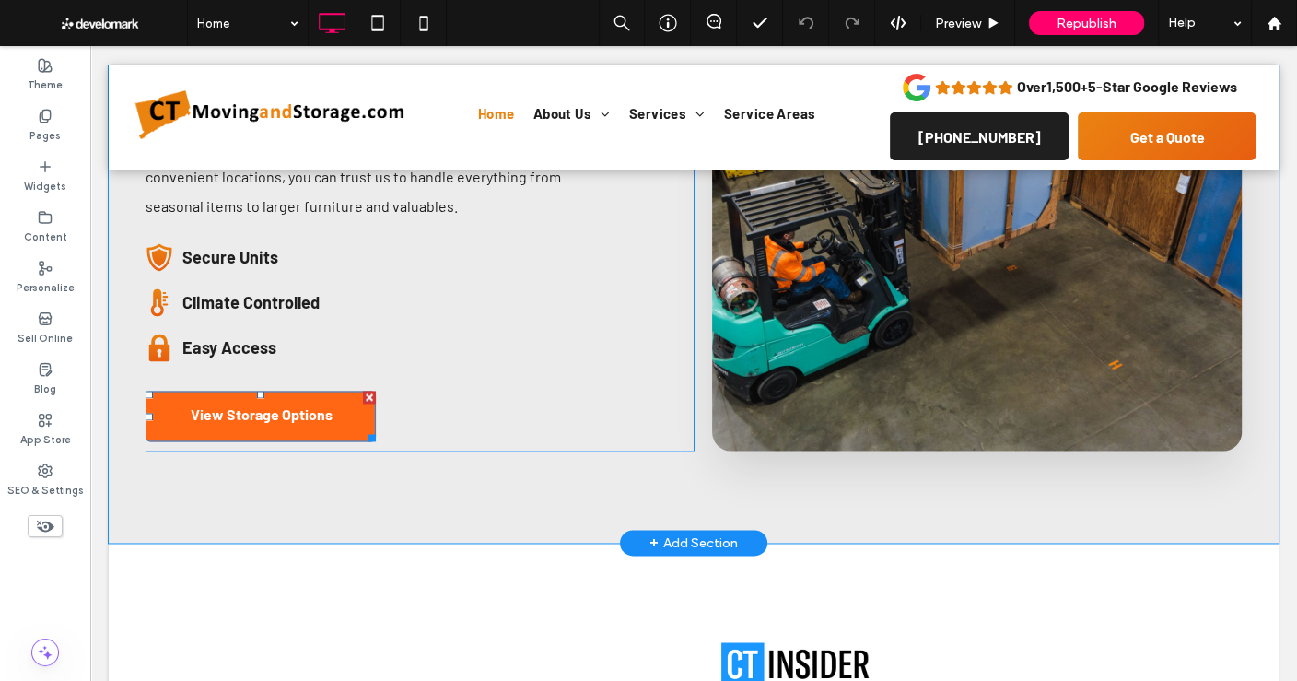
click at [335, 408] on link "View Storage Options" at bounding box center [261, 415] width 230 height 51
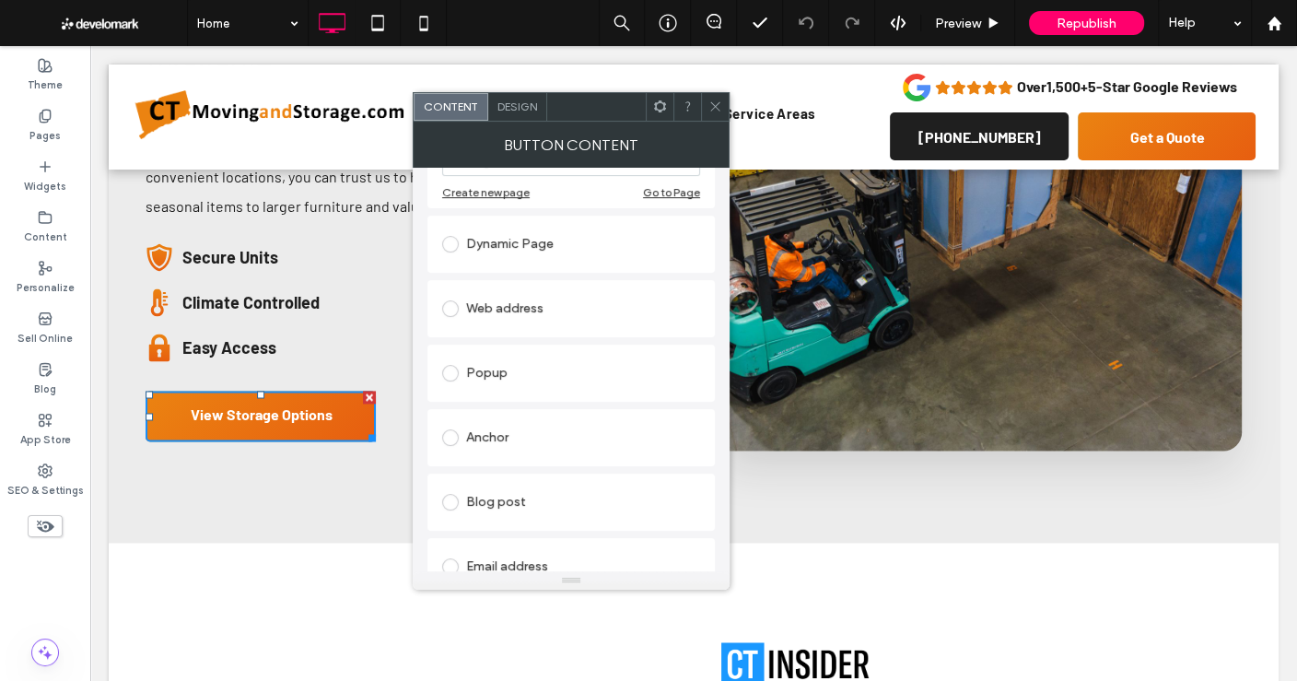
scroll to position [0, 0]
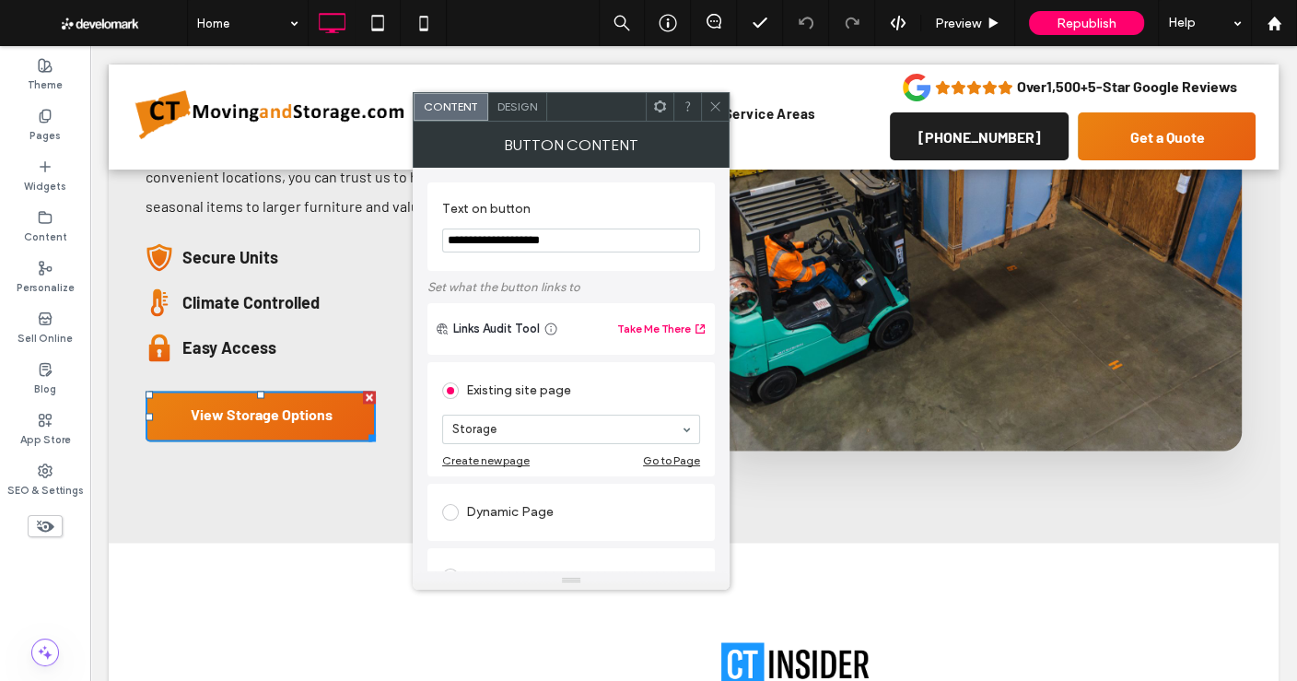
click at [511, 98] on div "Design" at bounding box center [517, 107] width 59 height 28
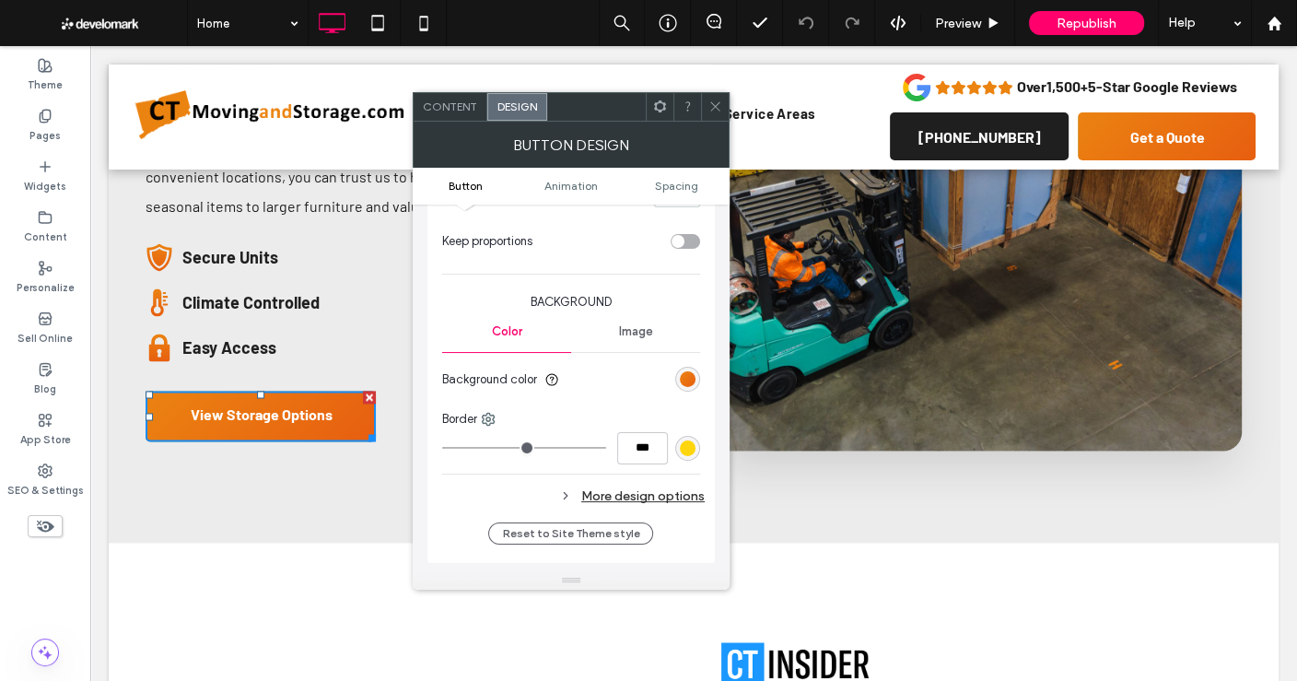
scroll to position [437, 0]
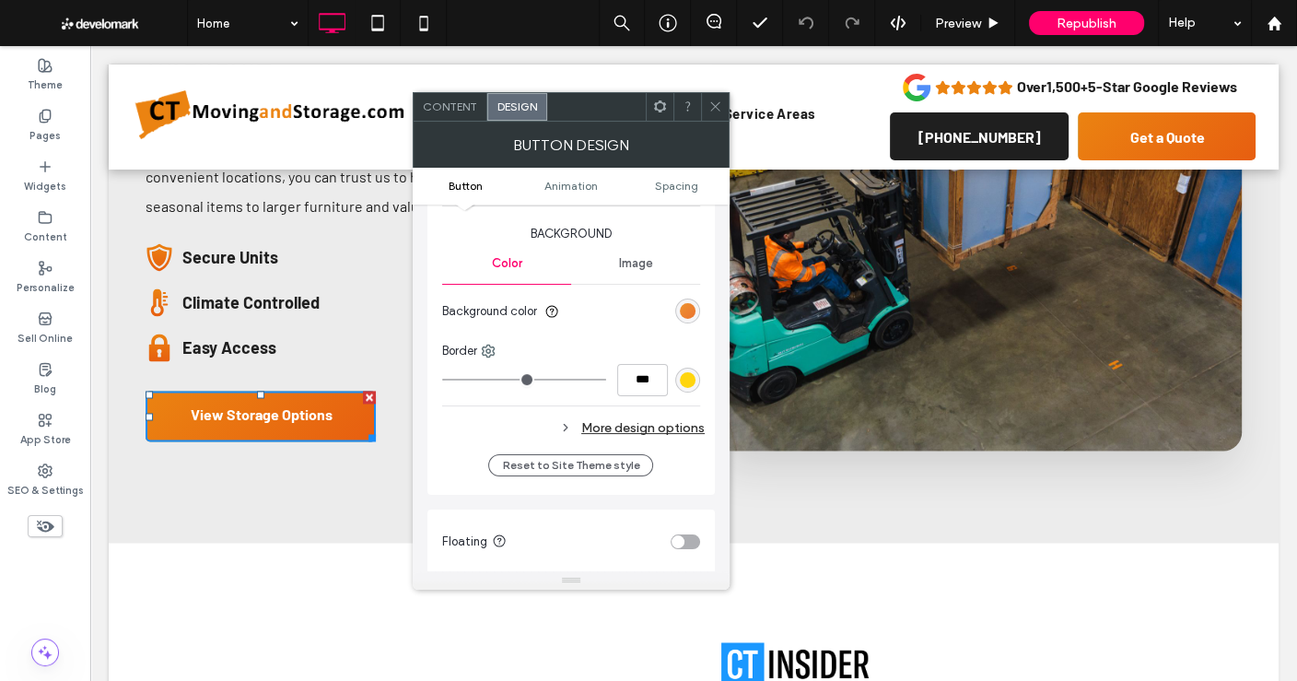
click at [683, 309] on div "linear-gradient(495deg, rgb(235, 131, 17) 0%, rgb(231, 94, 16) 100%)" at bounding box center [688, 311] width 16 height 16
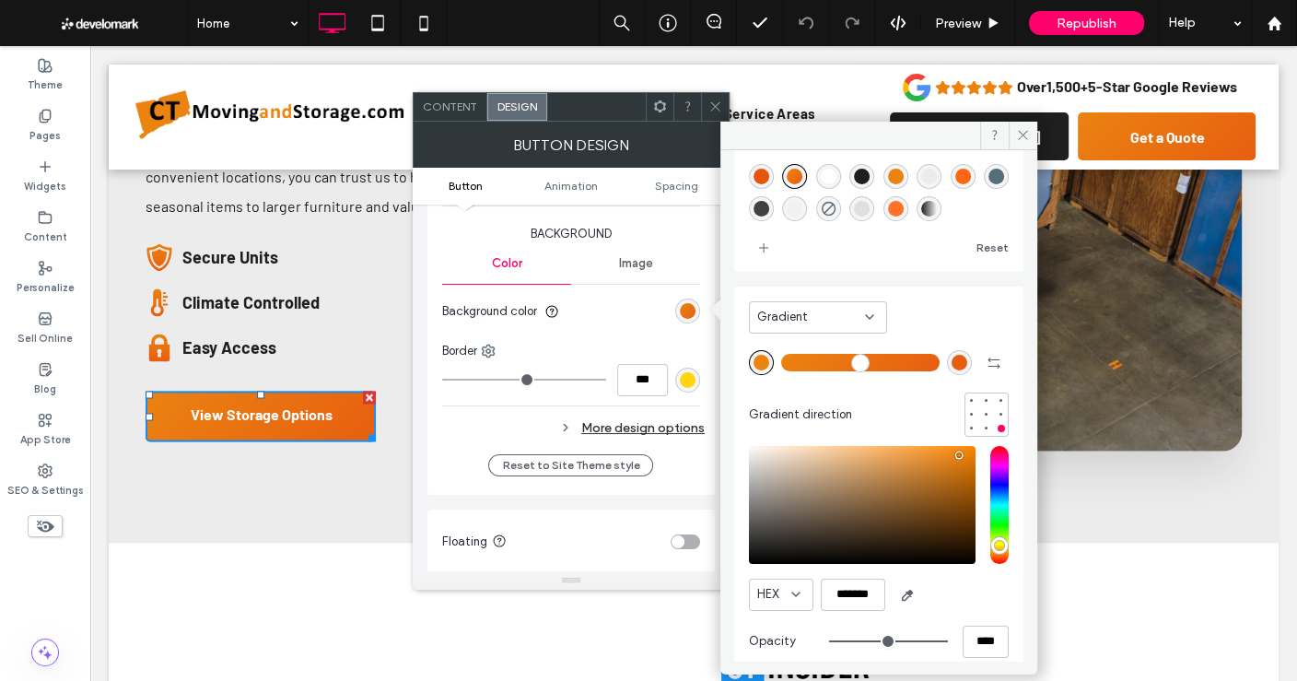
scroll to position [99, 0]
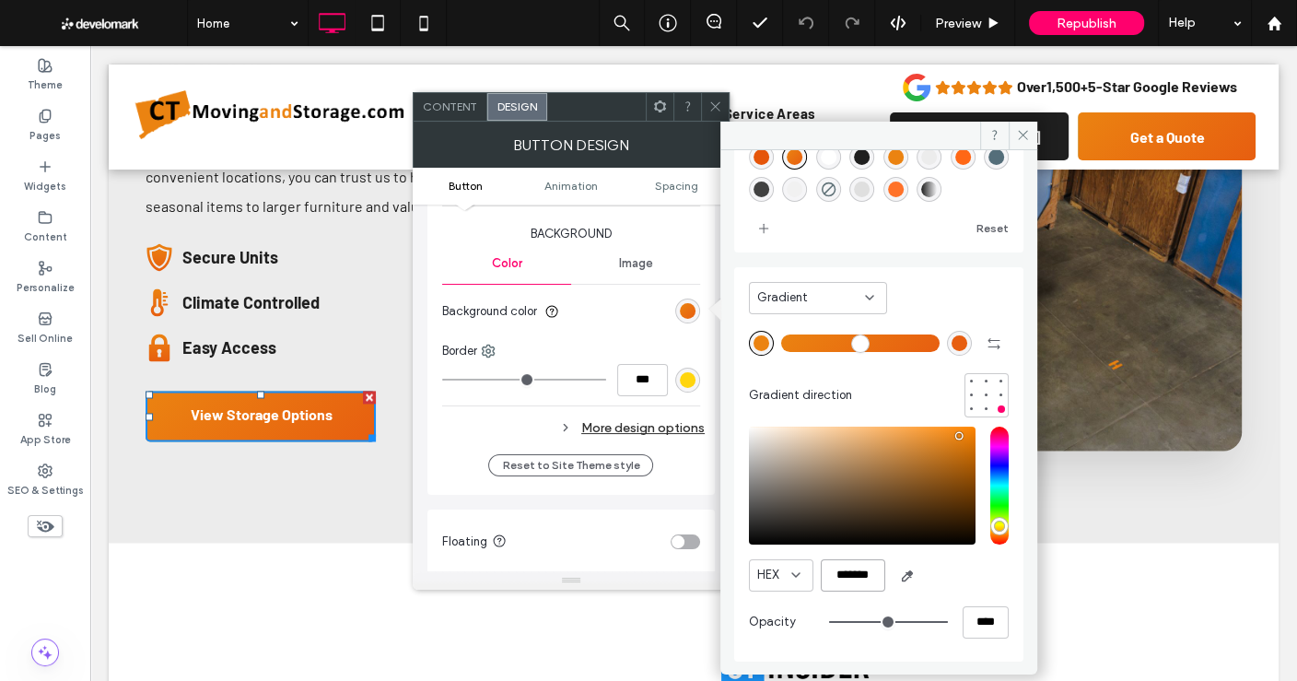
click at [852, 568] on input "*******" at bounding box center [853, 575] width 64 height 32
click at [853, 568] on input "*******" at bounding box center [853, 575] width 64 height 32
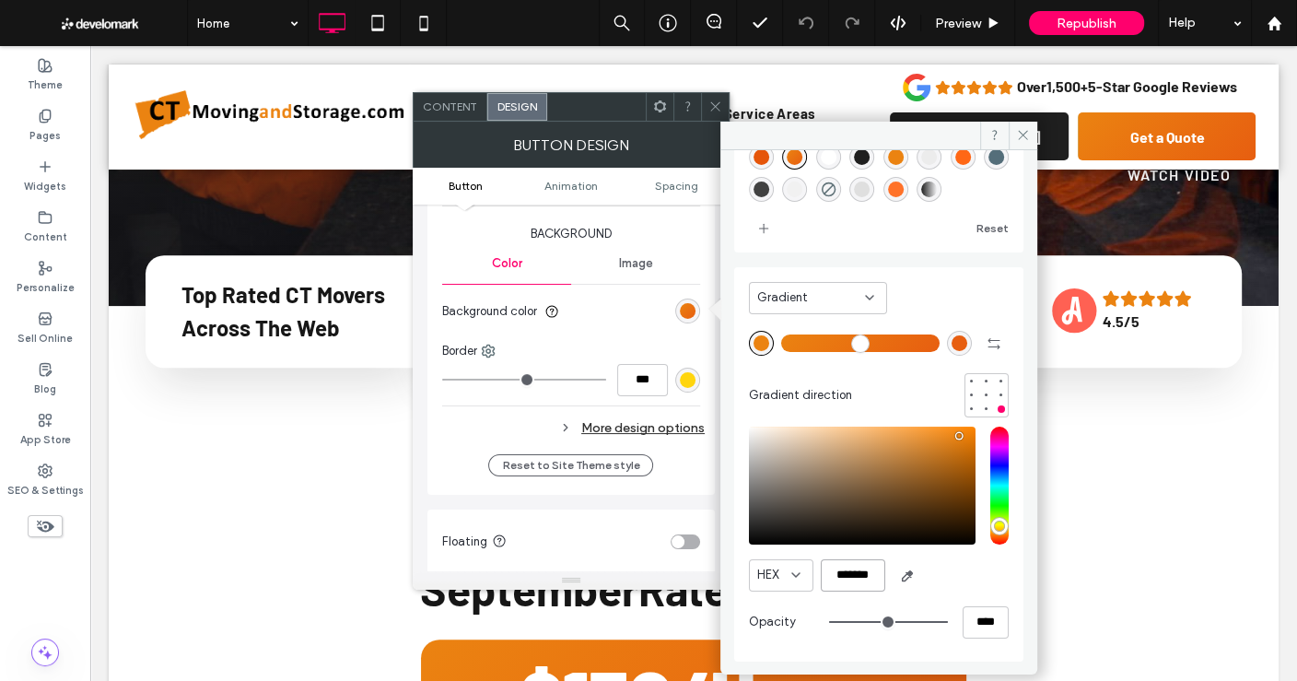
scroll to position [538, 0]
